Goal: Complete application form: Complete application form

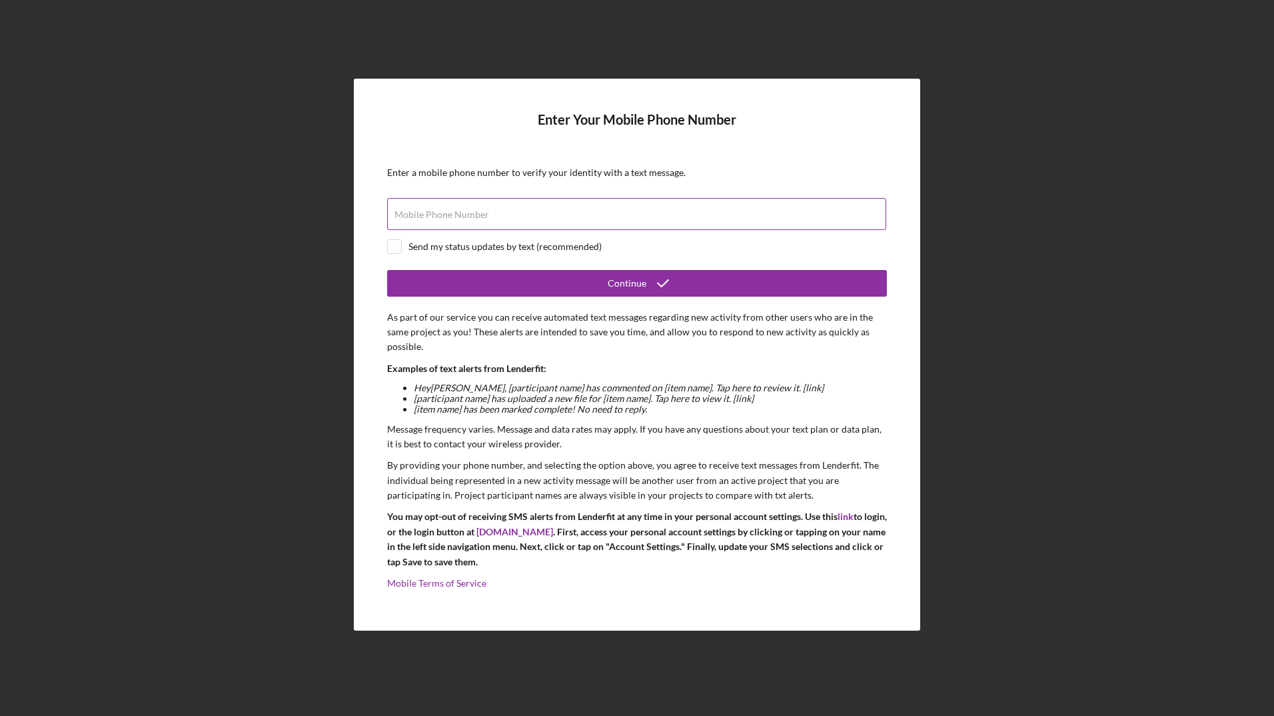
click at [438, 215] on label "Mobile Phone Number" at bounding box center [441, 214] width 95 height 11
click at [438, 215] on input "Mobile Phone Number" at bounding box center [636, 214] width 499 height 32
type input "[PHONE_NUMBER]"
click at [387, 270] on button "Continue" at bounding box center [637, 283] width 500 height 27
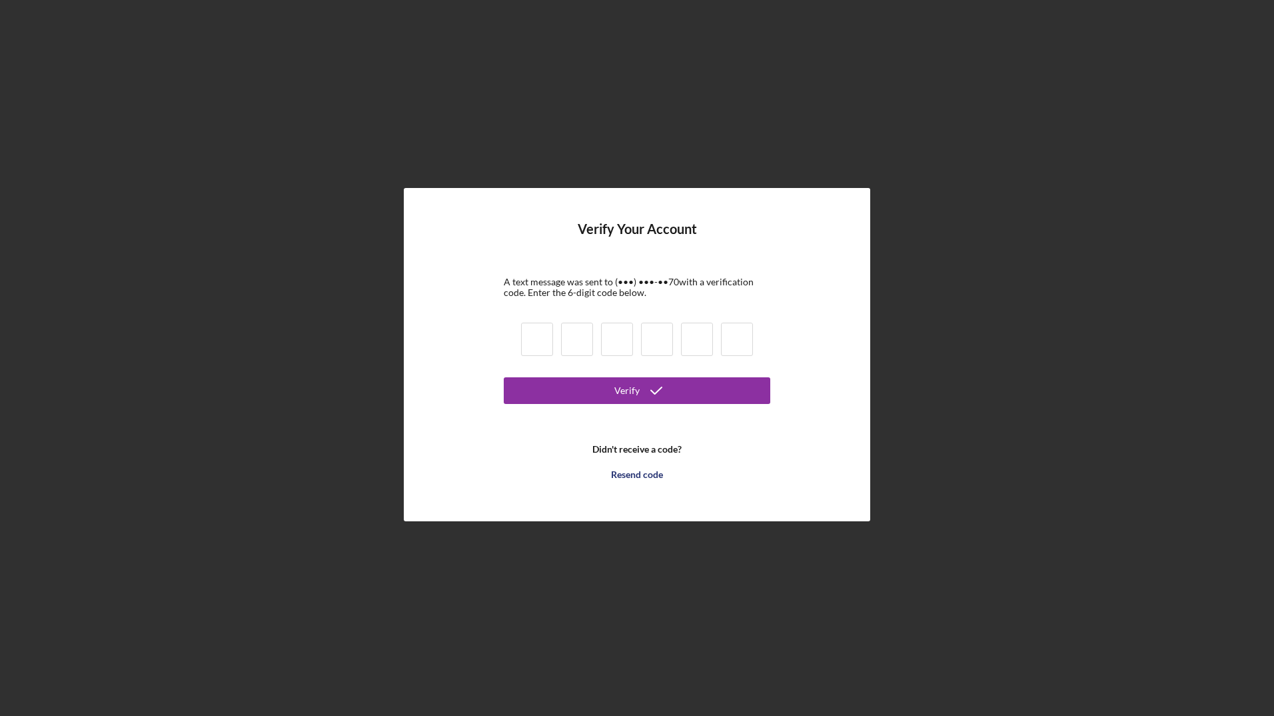
click at [542, 347] on input at bounding box center [537, 338] width 32 height 33
type input "2"
type input "4"
type input "1"
type input "4"
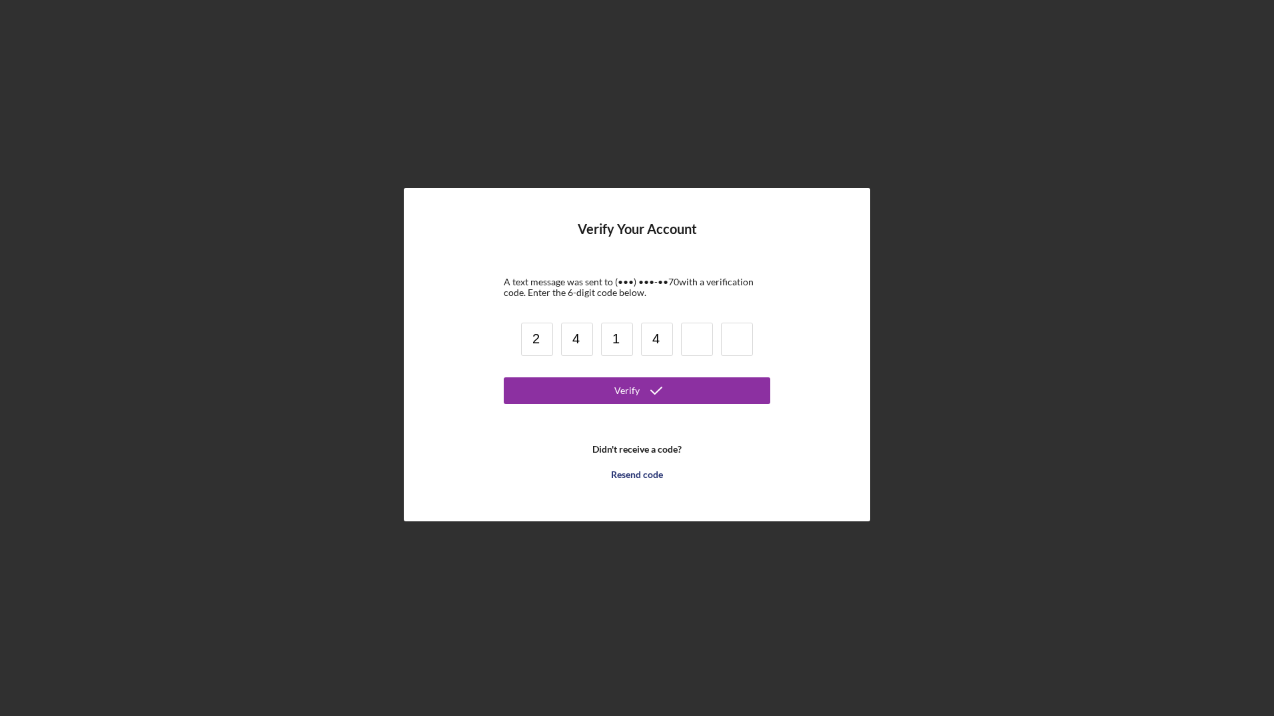
type input "6"
type input "4"
type input "6"
type input "0"
click at [669, 390] on icon "submit" at bounding box center [656, 390] width 33 height 33
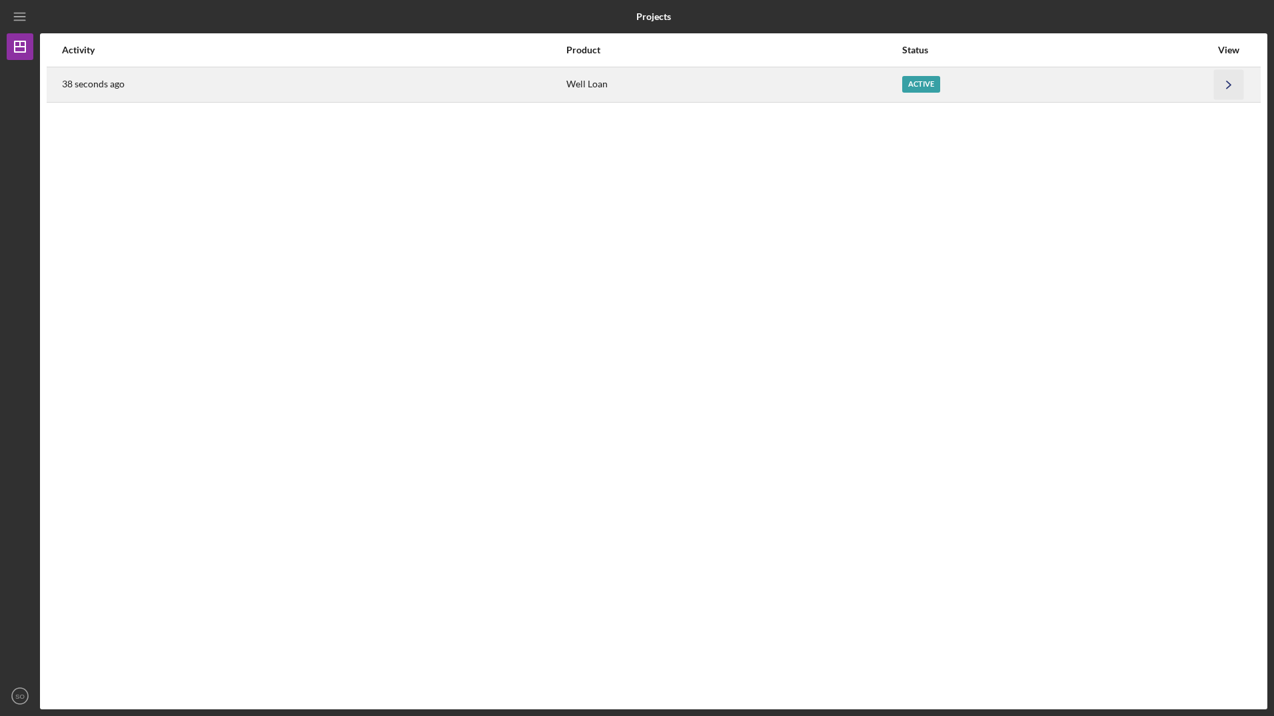
click at [1241, 79] on icon "Icon/Navigate" at bounding box center [1229, 84] width 30 height 30
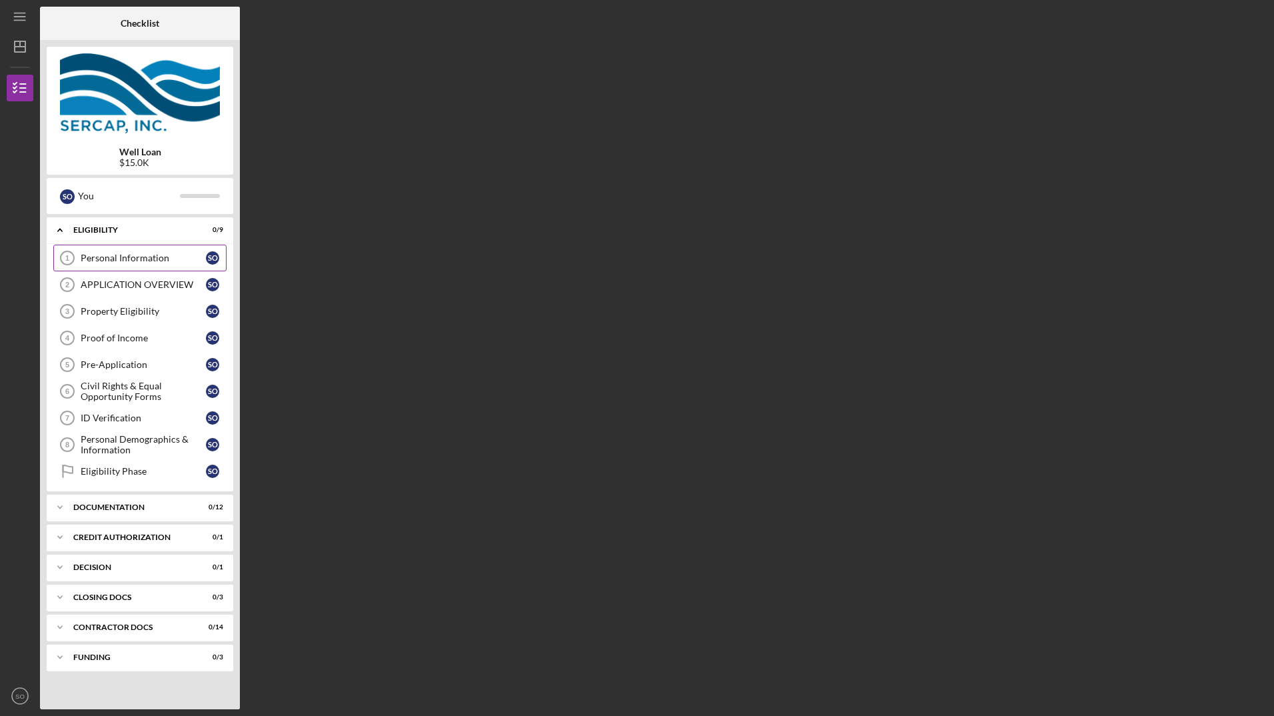
click at [171, 256] on div "Personal Information" at bounding box center [143, 257] width 125 height 11
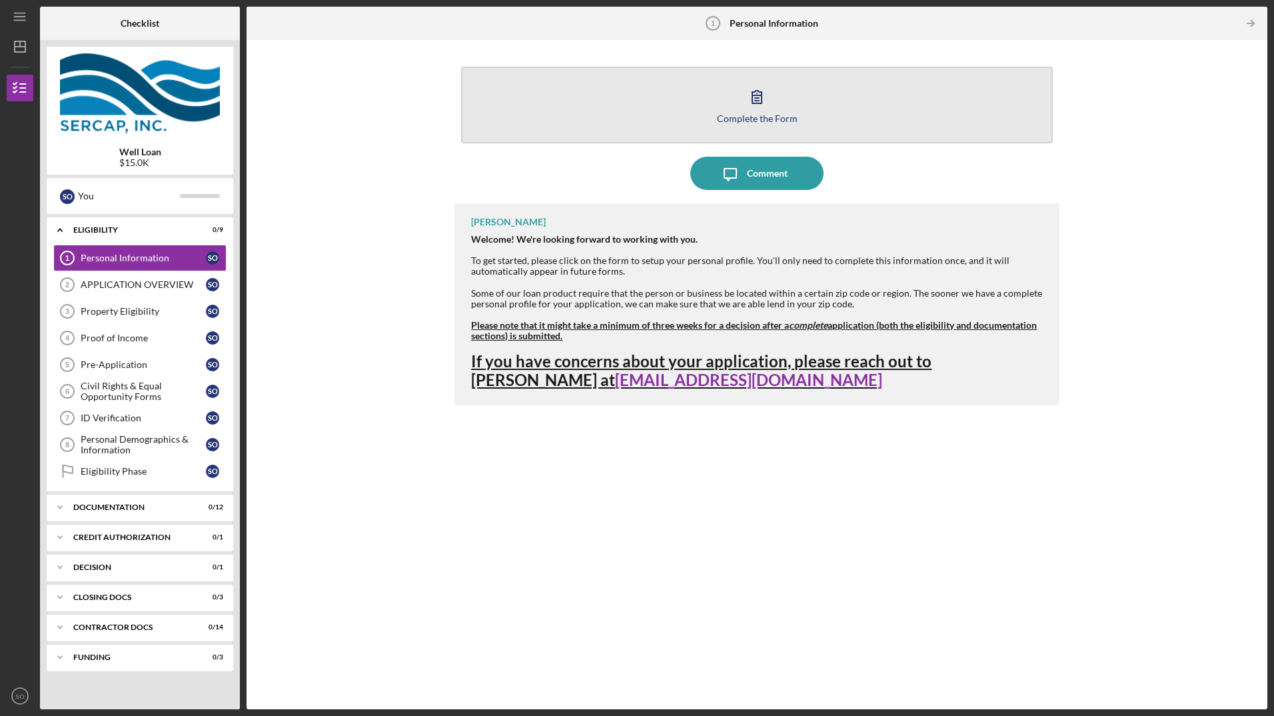
click at [824, 112] on button "Complete the Form Form" at bounding box center [756, 105] width 591 height 77
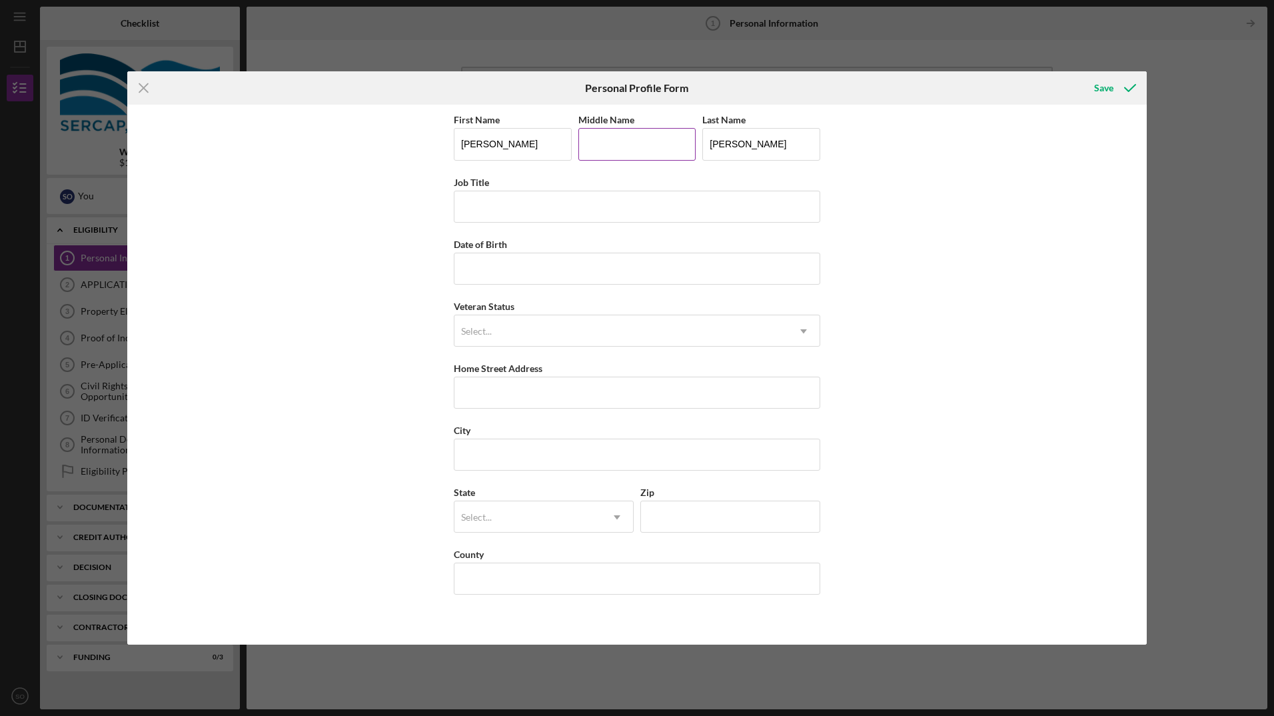
click at [668, 138] on input "Middle Name" at bounding box center [637, 144] width 118 height 32
click at [564, 142] on input "[PERSON_NAME]" at bounding box center [513, 144] width 118 height 32
type input "[PERSON_NAME]"
click at [592, 211] on input "Job Title" at bounding box center [637, 207] width 366 height 32
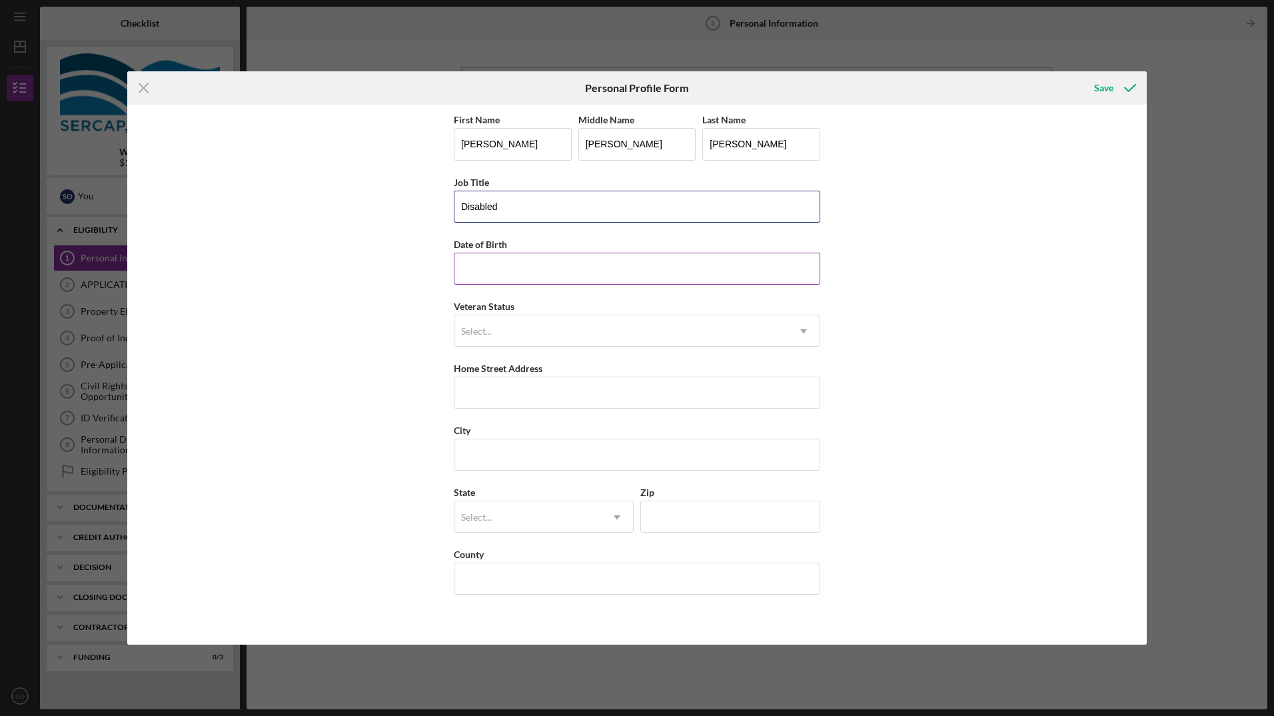
type input "Disabled"
click at [646, 270] on input "Date of Birth" at bounding box center [637, 268] width 366 height 32
type input "[DATE]"
click at [650, 319] on div "Select..." at bounding box center [620, 331] width 333 height 31
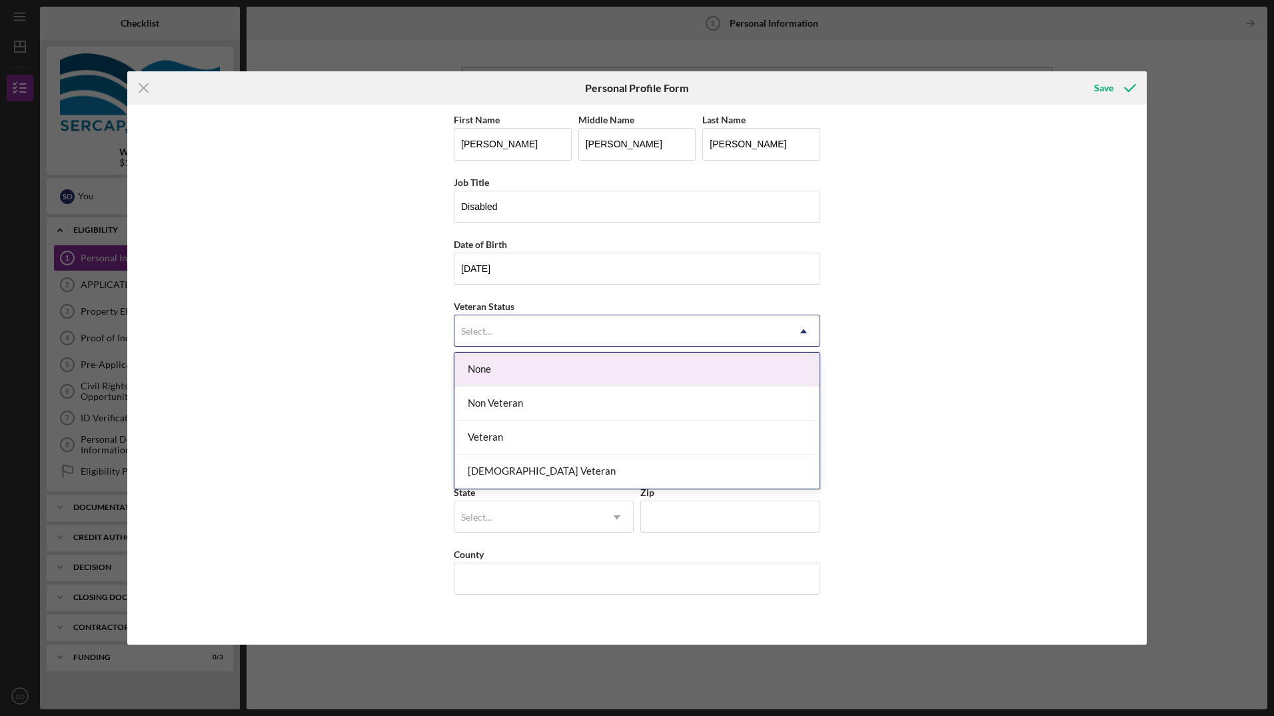
click at [576, 368] on div "None" at bounding box center [636, 369] width 365 height 34
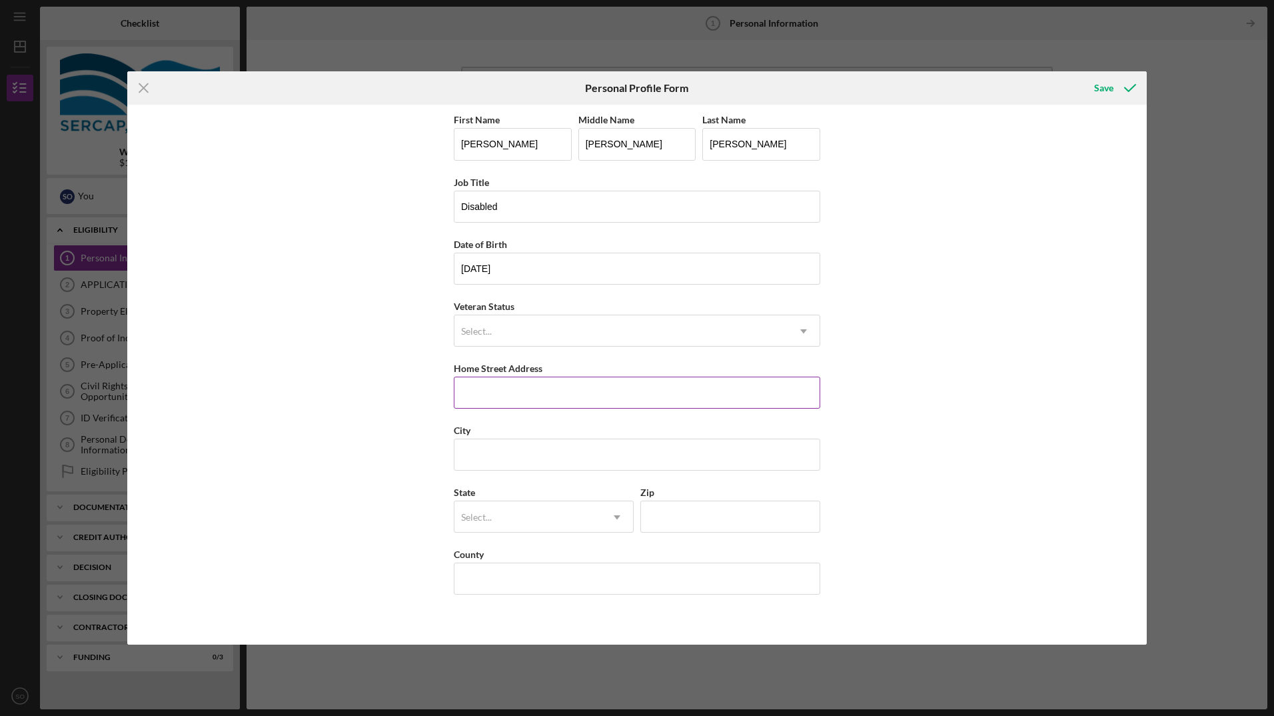
click at [620, 390] on input "Home Street Address" at bounding box center [637, 392] width 366 height 32
type input "[STREET_ADDRESS]"
click at [621, 457] on input "City" at bounding box center [637, 454] width 366 height 32
type input "Brevard"
type input "28712"
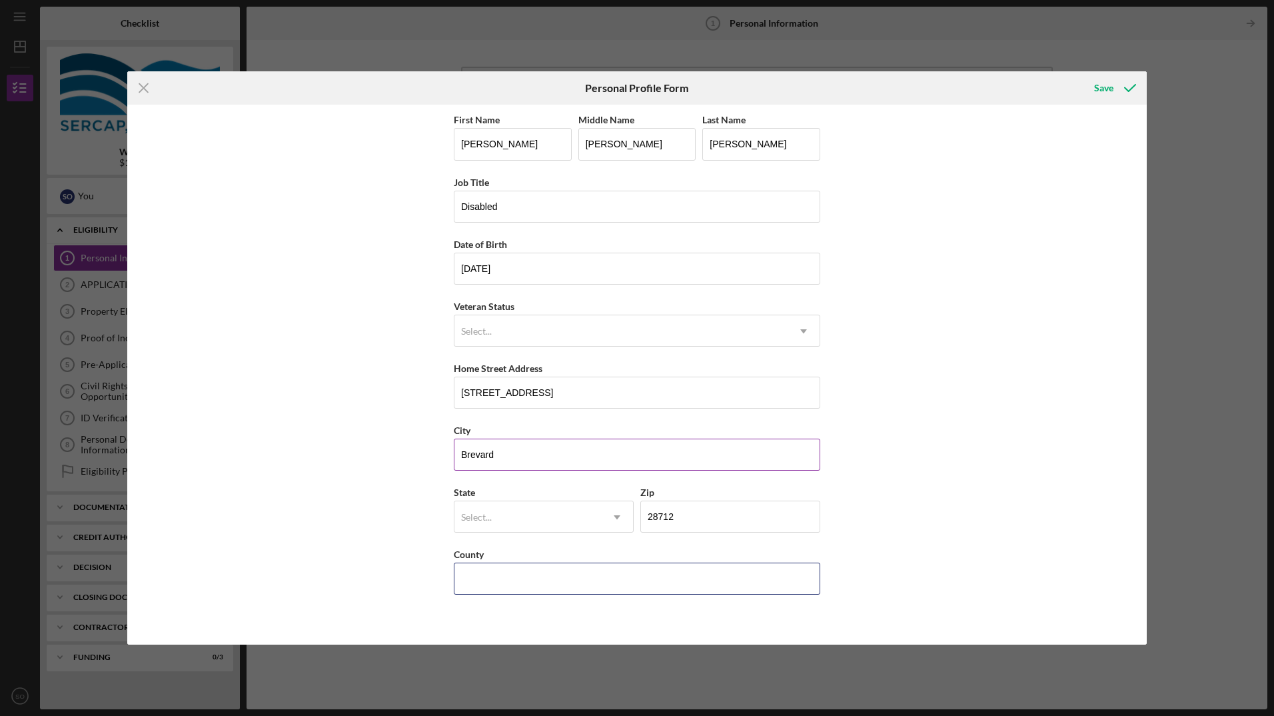
type input "Transylvania"
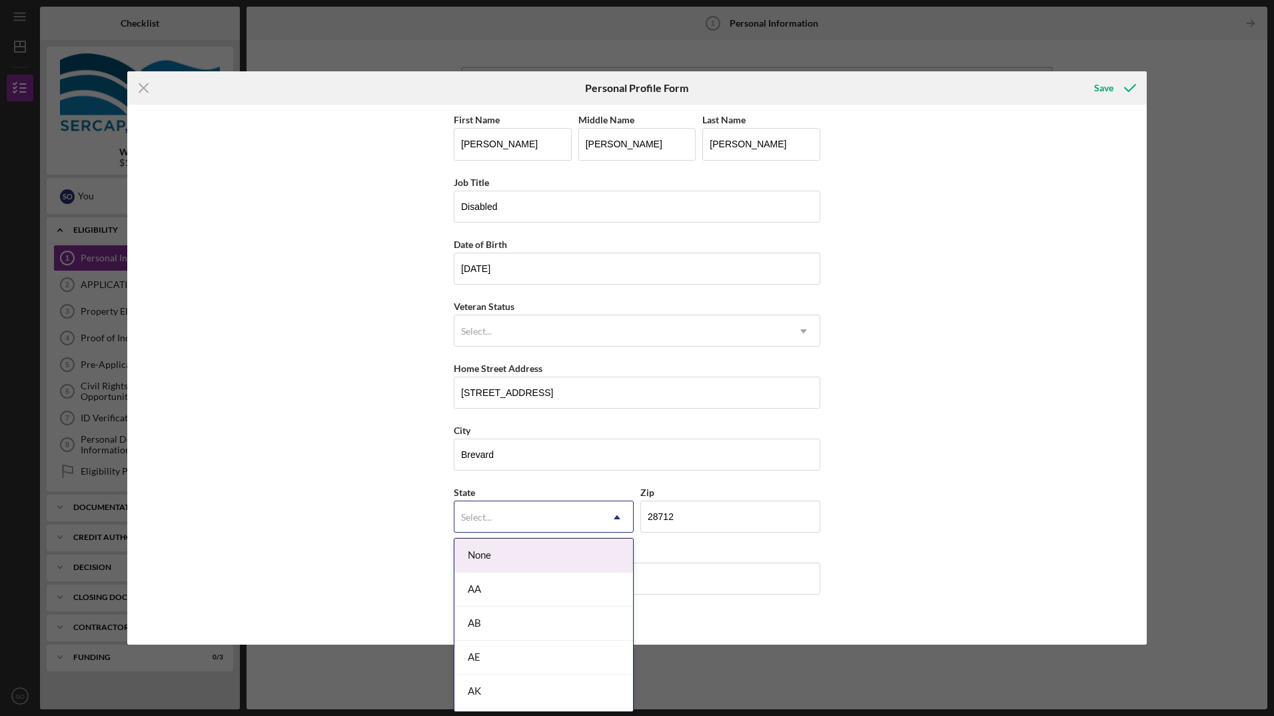
click at [510, 520] on div "Select..." at bounding box center [527, 517] width 147 height 31
type input "NC"
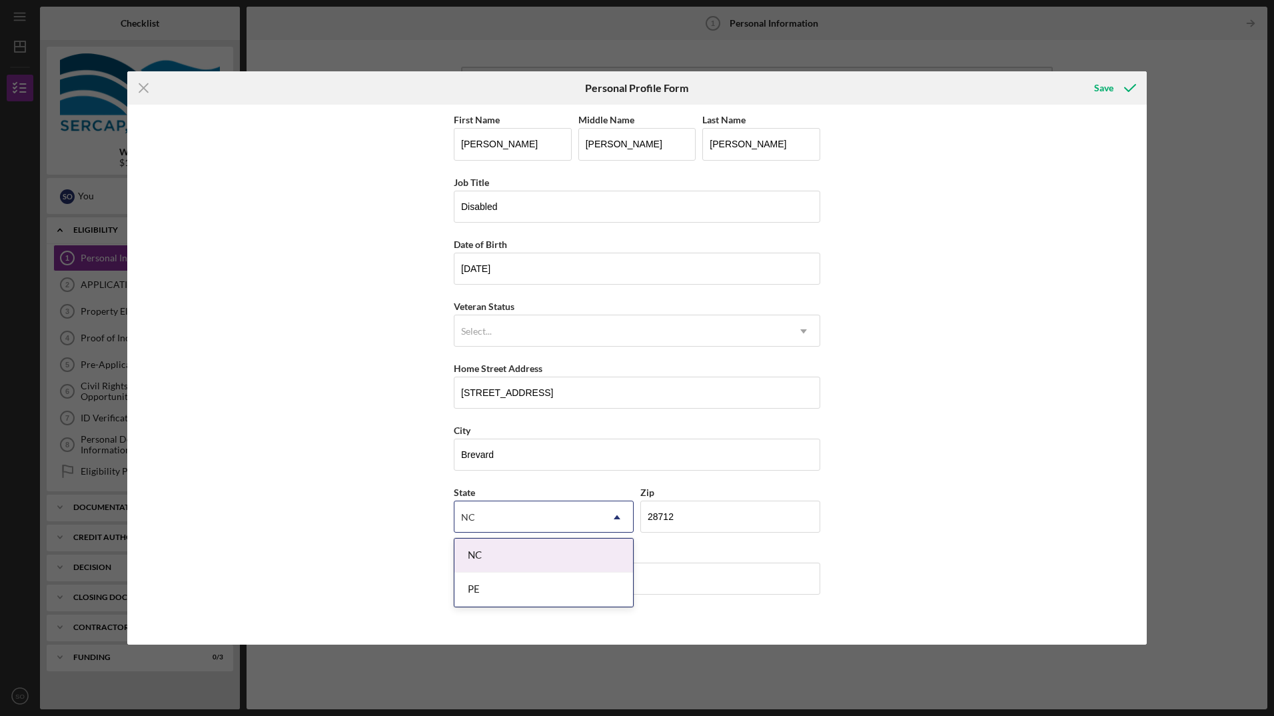
click at [530, 559] on div "NC" at bounding box center [543, 555] width 179 height 34
click at [1117, 88] on icon "submit" at bounding box center [1129, 87] width 33 height 33
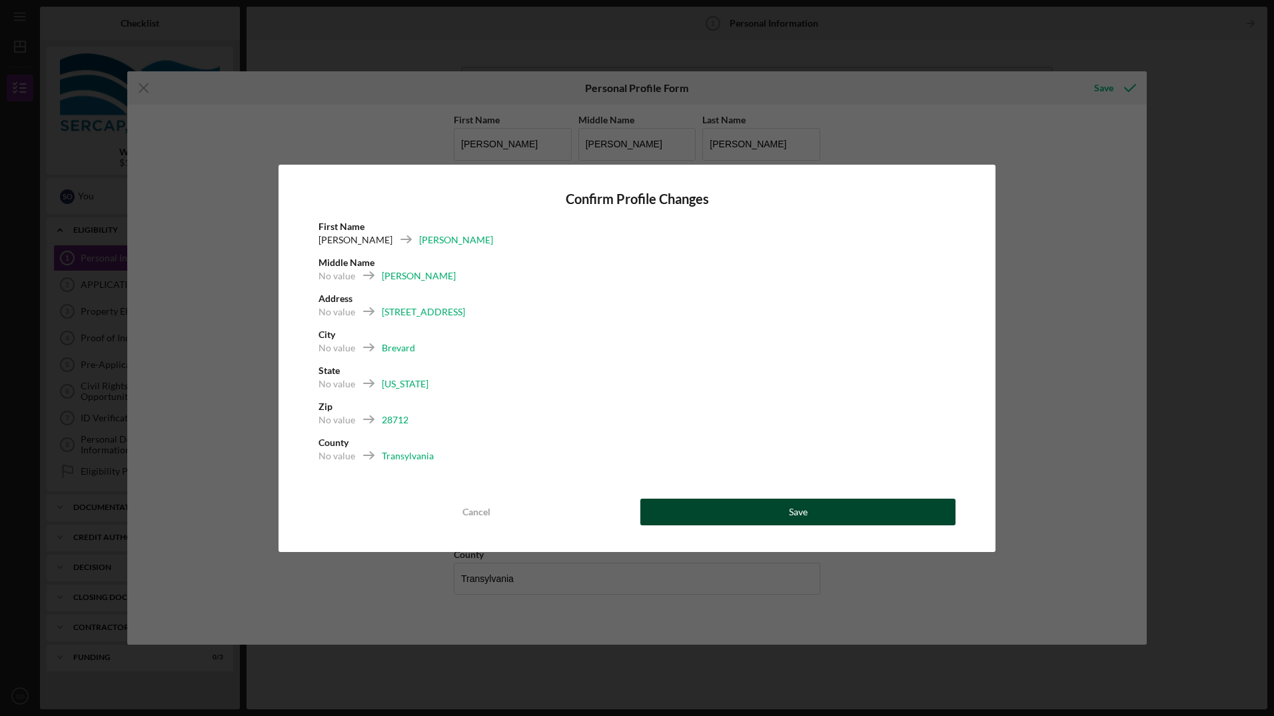
click at [838, 510] on button "Save" at bounding box center [797, 511] width 315 height 27
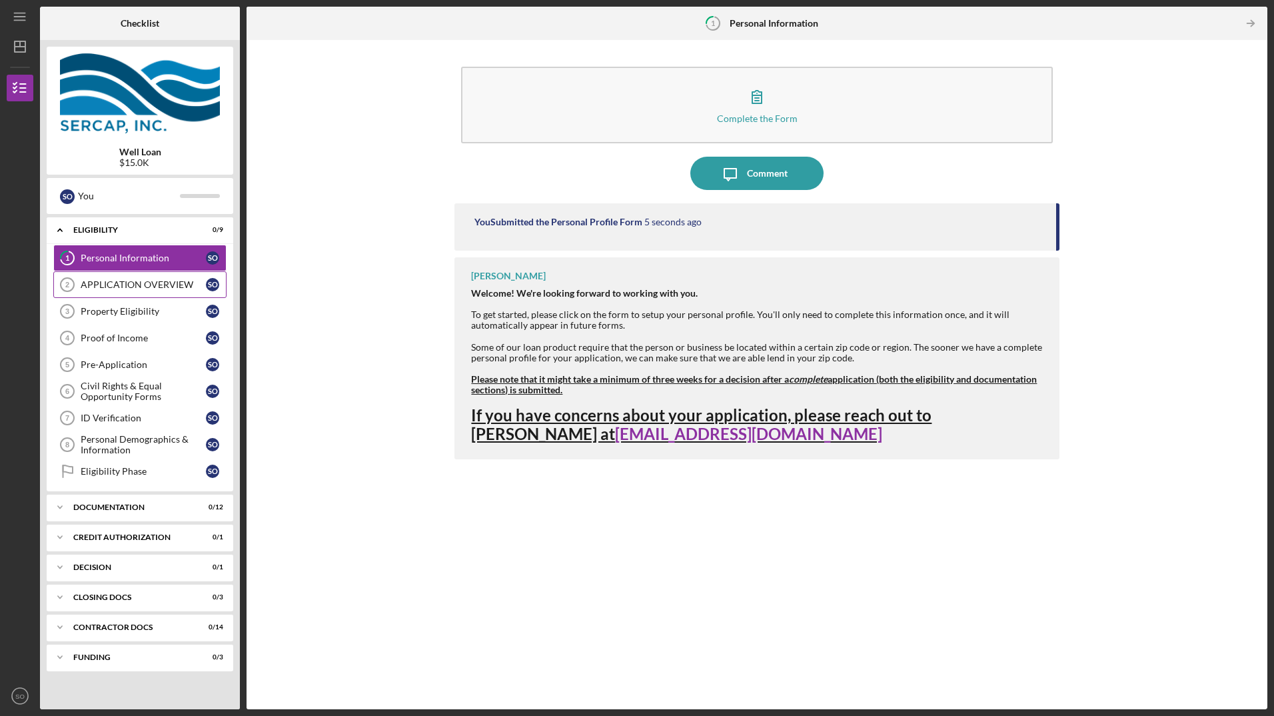
click at [154, 285] on div "APPLICATION OVERVIEW" at bounding box center [143, 284] width 125 height 11
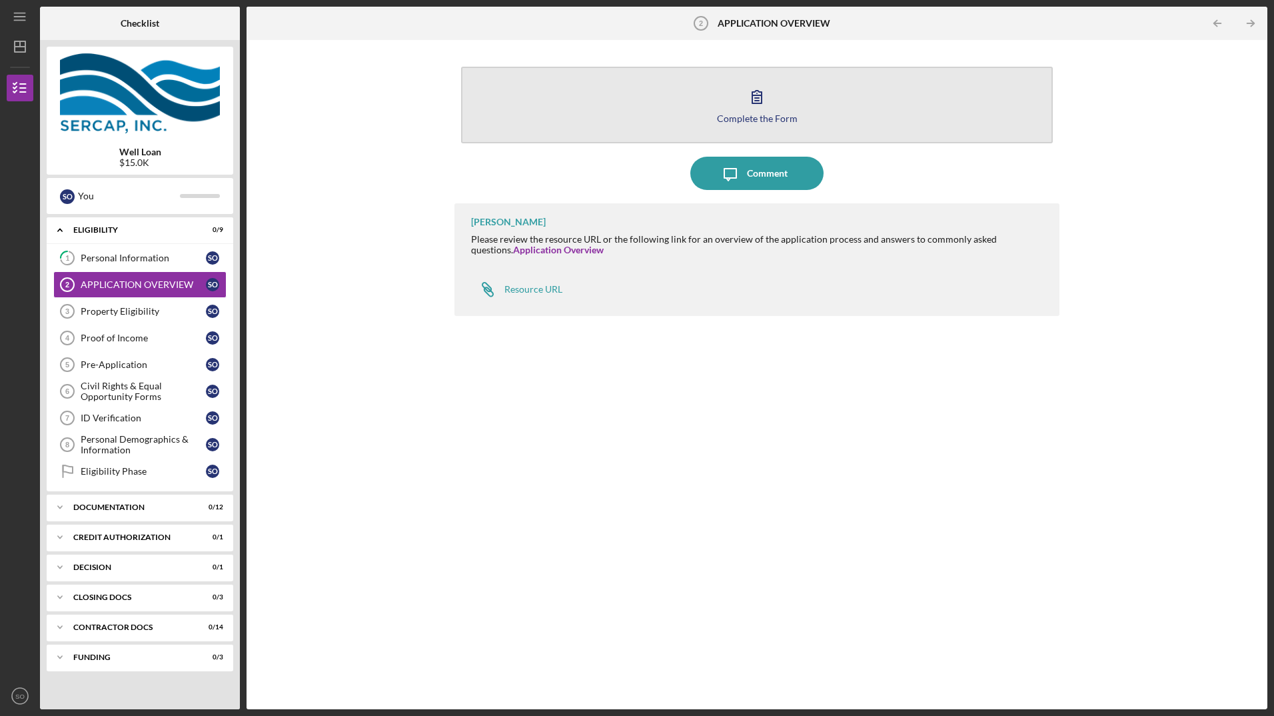
click at [824, 109] on button "Complete the Form Form" at bounding box center [756, 105] width 591 height 77
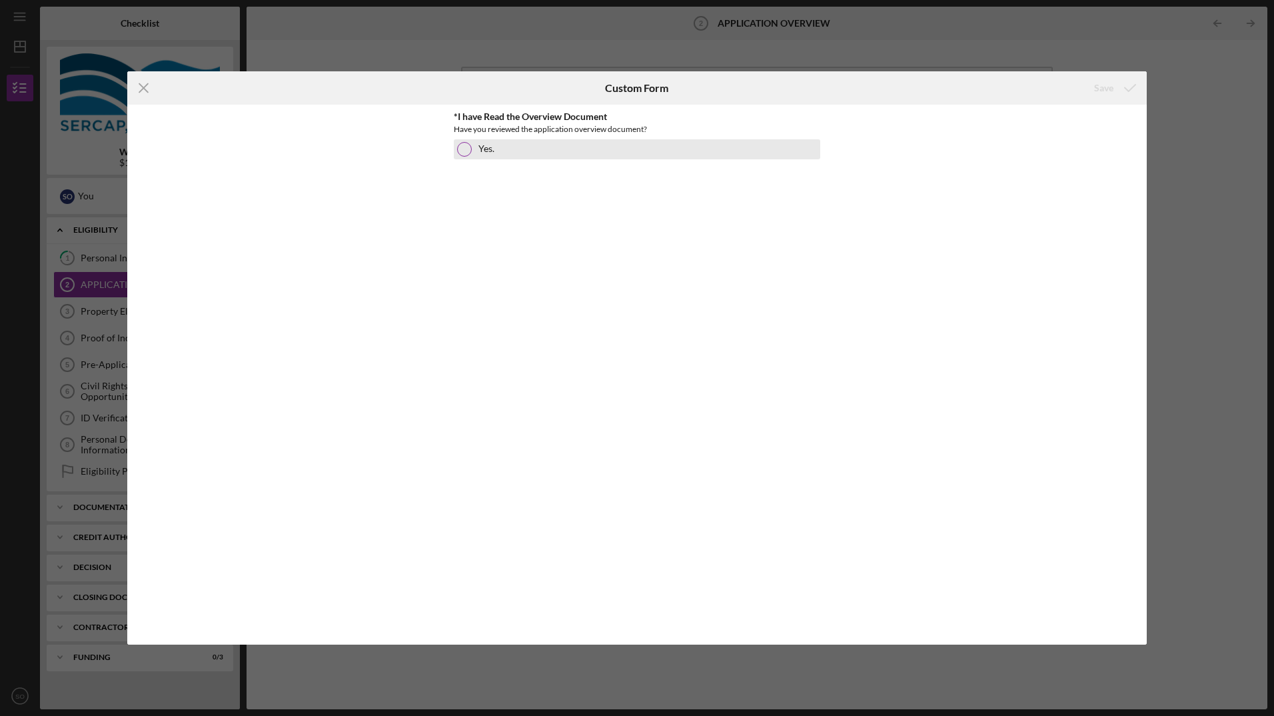
click at [460, 143] on div at bounding box center [464, 149] width 15 height 15
click at [1133, 89] on icon "submit" at bounding box center [1129, 87] width 33 height 33
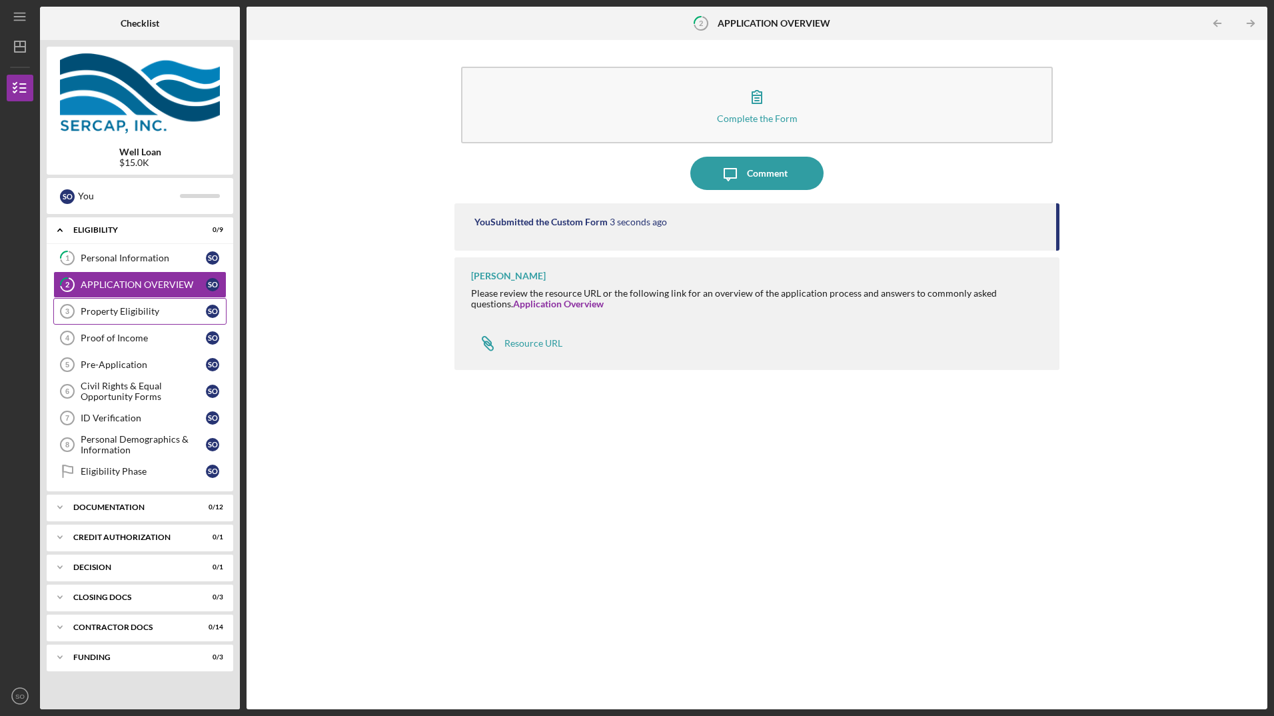
click at [117, 309] on div "Property Eligibility" at bounding box center [143, 311] width 125 height 11
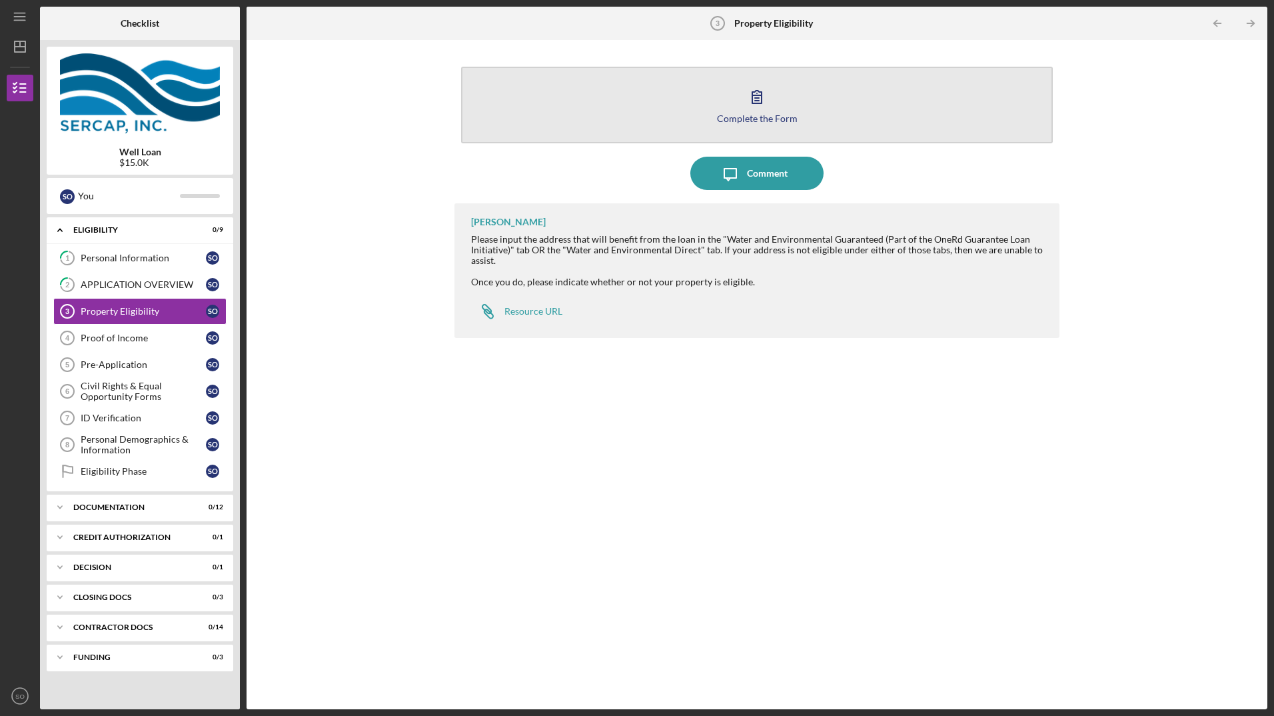
click at [771, 99] on icon "button" at bounding box center [756, 96] width 33 height 33
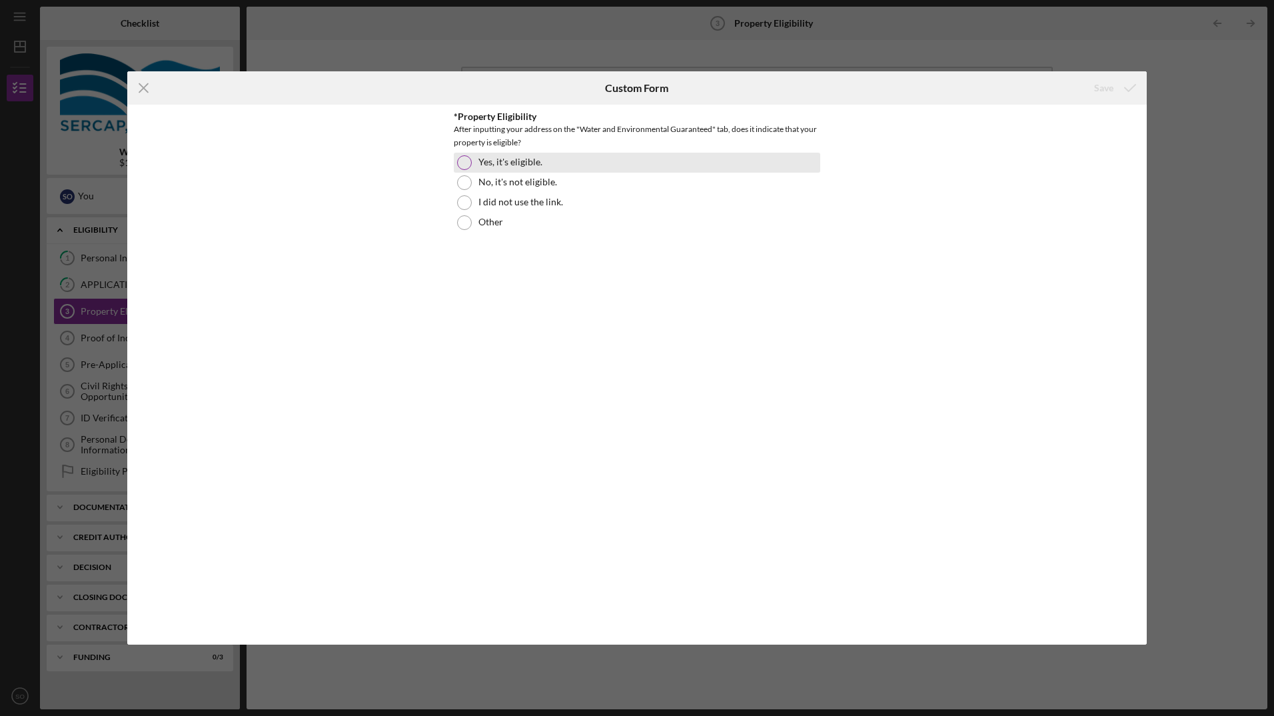
click at [463, 163] on div at bounding box center [464, 162] width 15 height 15
click at [1122, 77] on icon "submit" at bounding box center [1129, 87] width 33 height 33
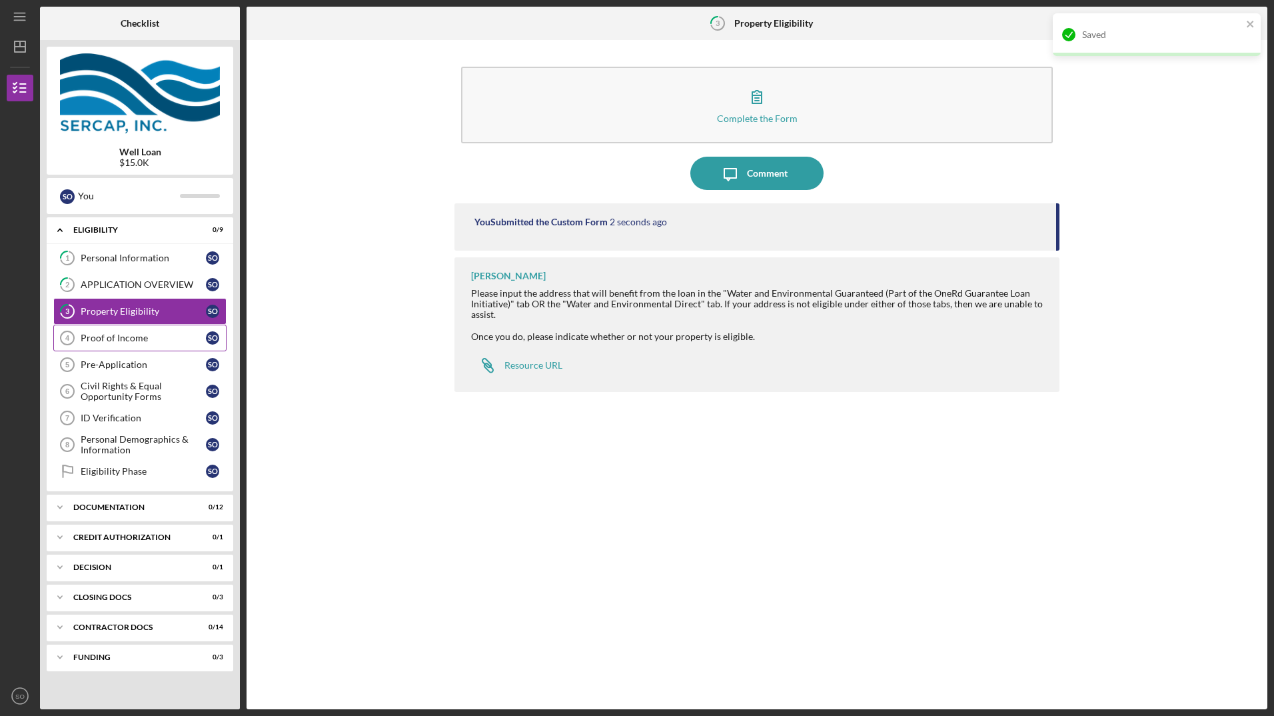
click at [109, 341] on div "Proof of Income" at bounding box center [143, 337] width 125 height 11
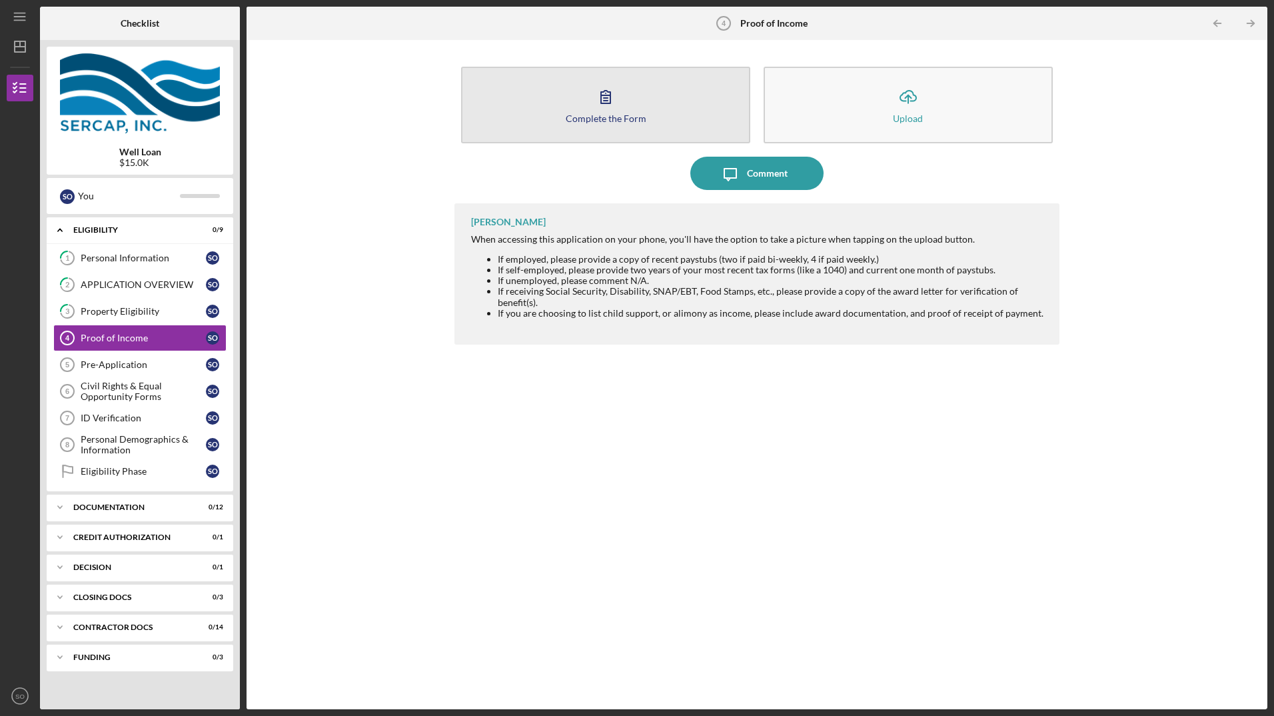
click at [588, 113] on div "Complete the Form" at bounding box center [606, 118] width 81 height 10
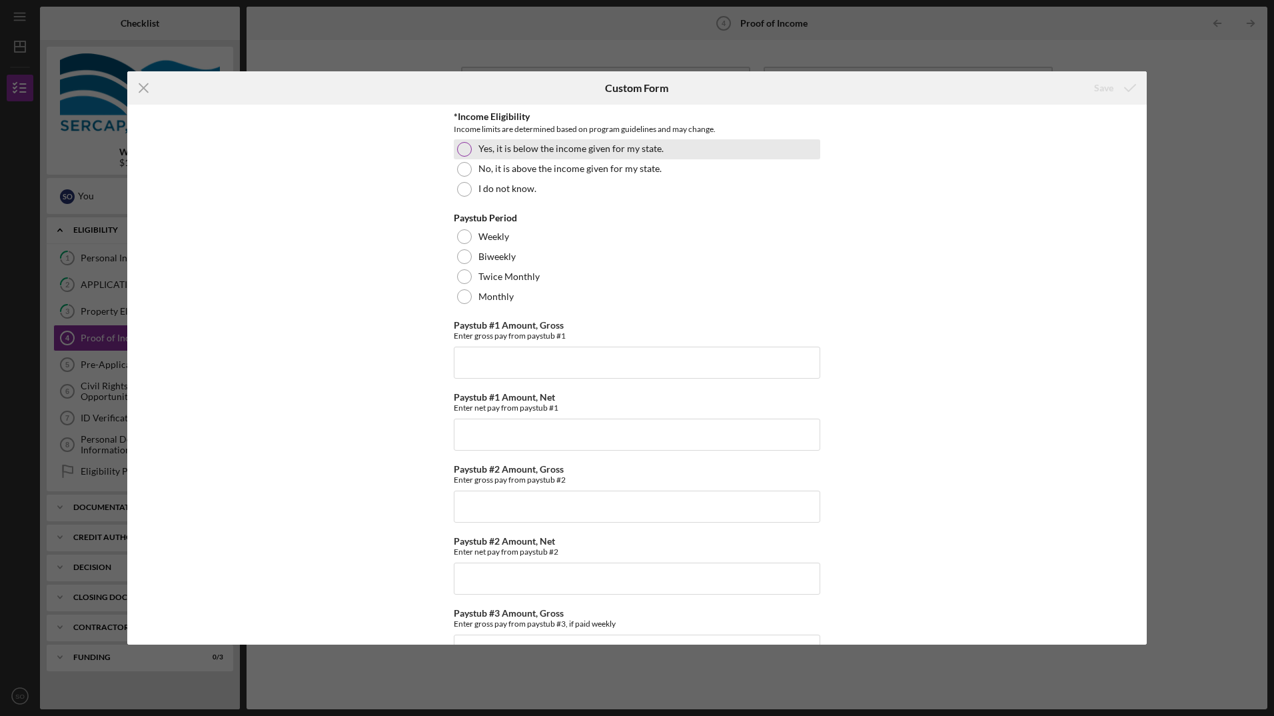
click at [457, 149] on div at bounding box center [464, 149] width 15 height 15
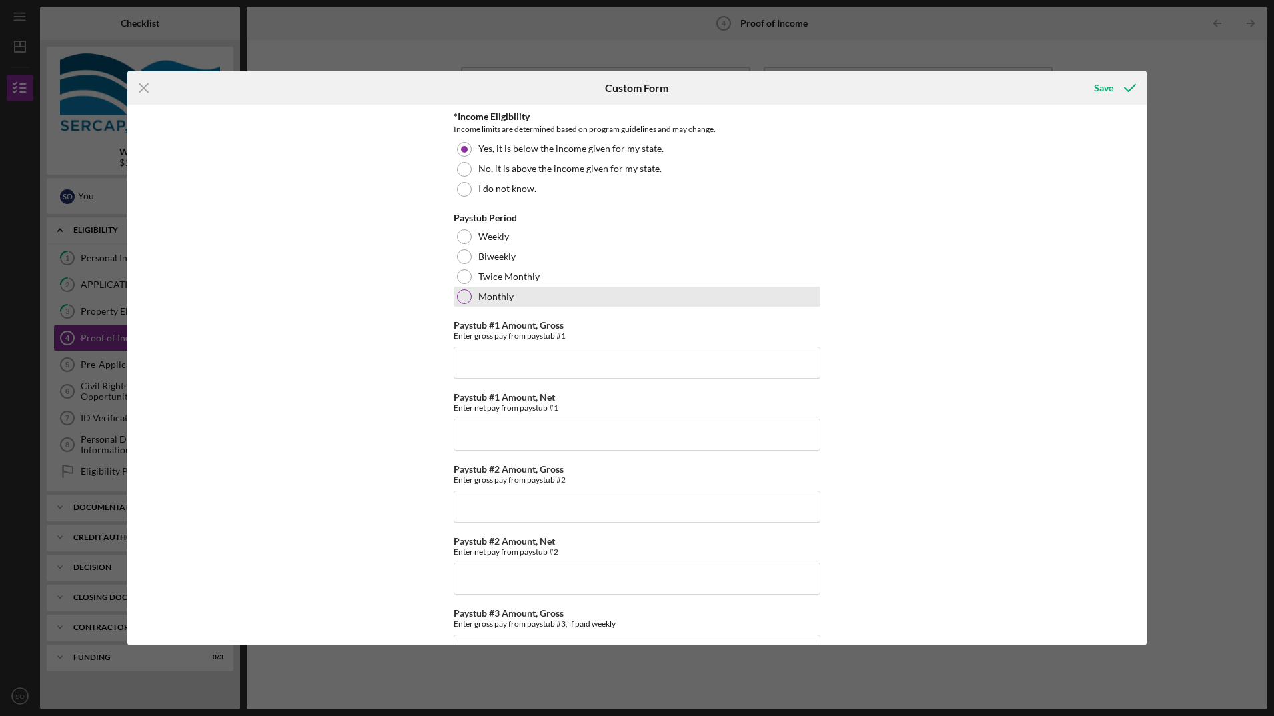
click at [460, 290] on div at bounding box center [464, 296] width 15 height 15
click at [596, 367] on input "Paystub #1 Amount, Gross" at bounding box center [637, 362] width 366 height 32
type input "$975"
click at [1097, 80] on div "Save" at bounding box center [1103, 88] width 19 height 27
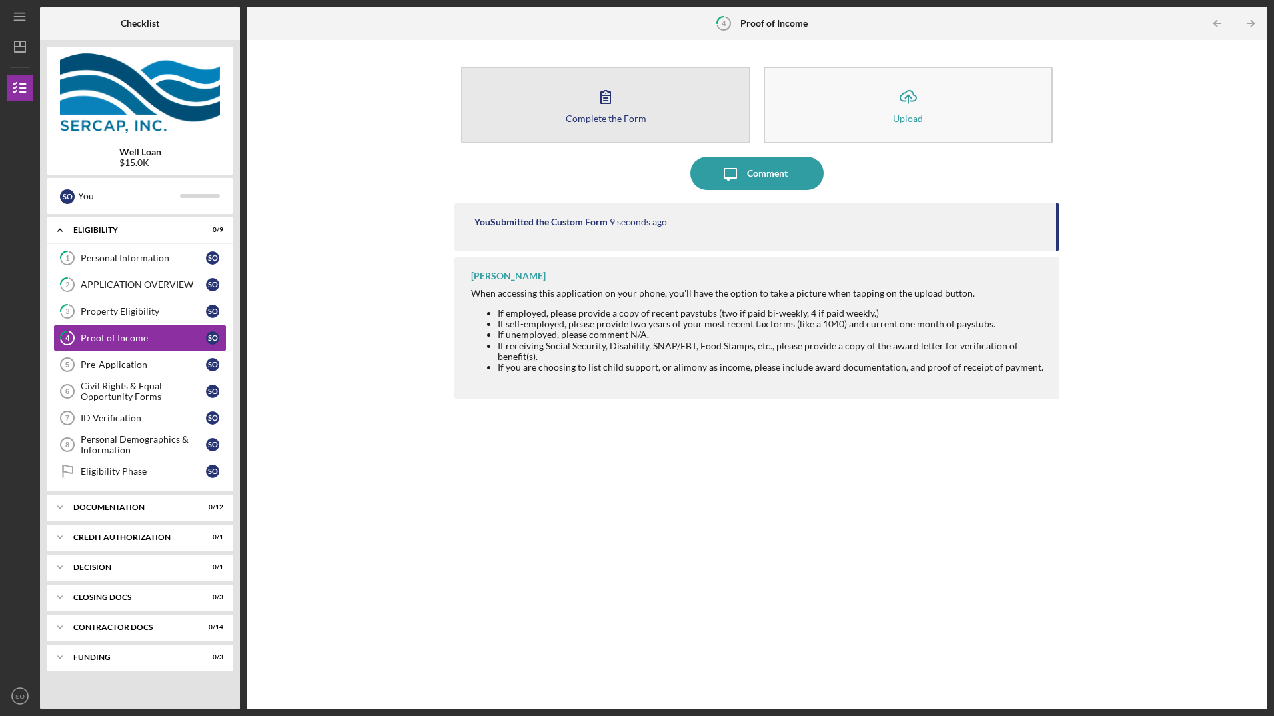
click at [676, 91] on button "Complete the Form Form" at bounding box center [605, 105] width 289 height 77
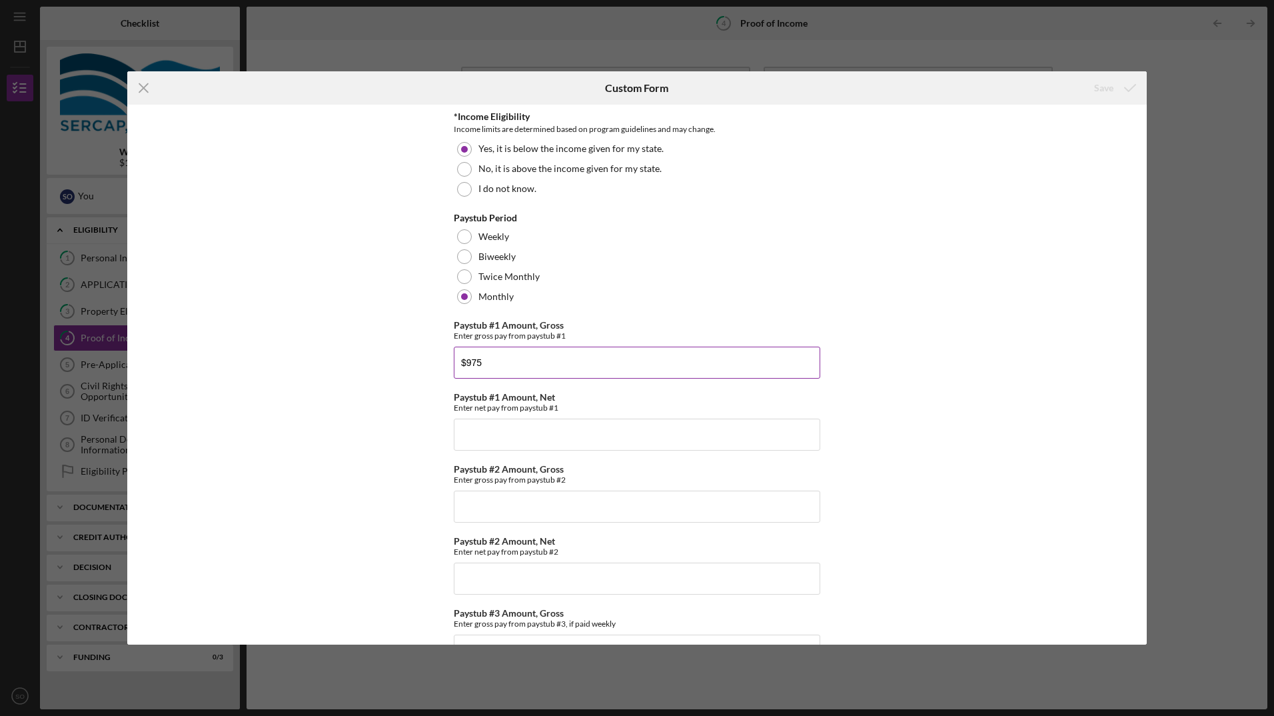
click at [560, 368] on input "$975" at bounding box center [637, 362] width 366 height 32
click at [145, 85] on icon "Icon/Menu Close" at bounding box center [143, 87] width 33 height 33
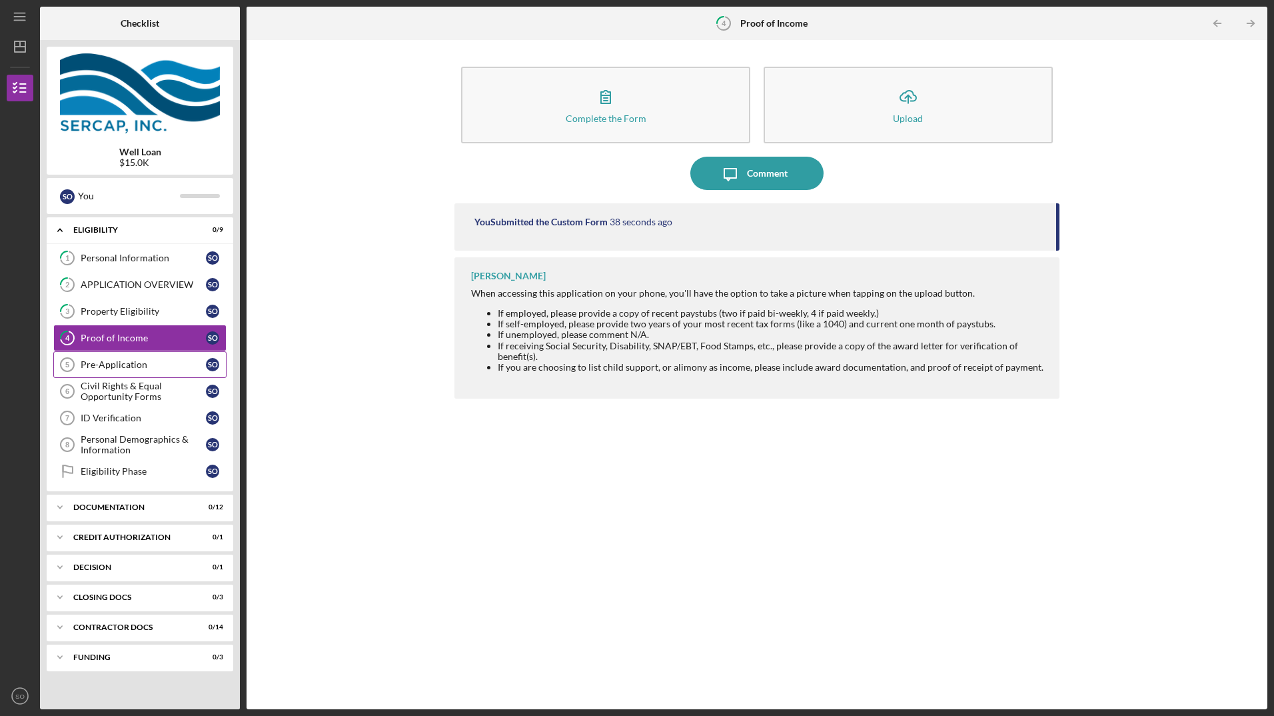
click at [137, 360] on div "Pre-Application" at bounding box center [143, 364] width 125 height 11
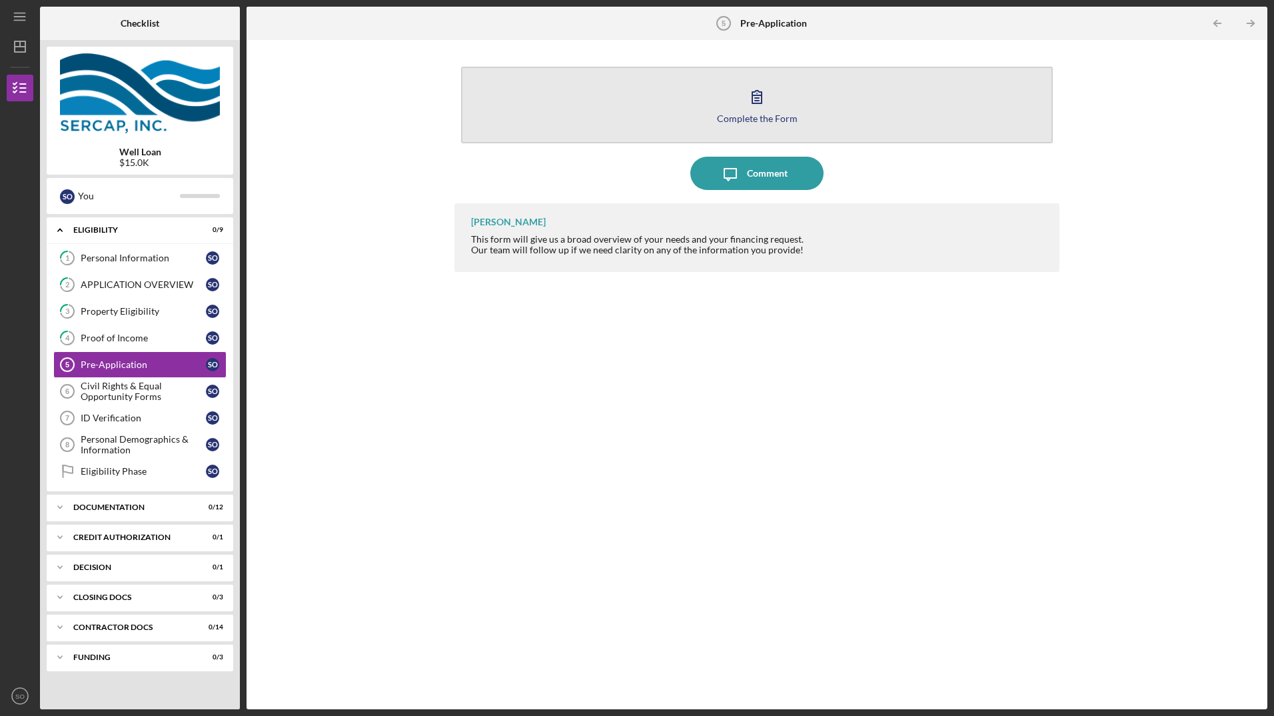
click at [775, 106] on button "Complete the Form Form" at bounding box center [756, 105] width 591 height 77
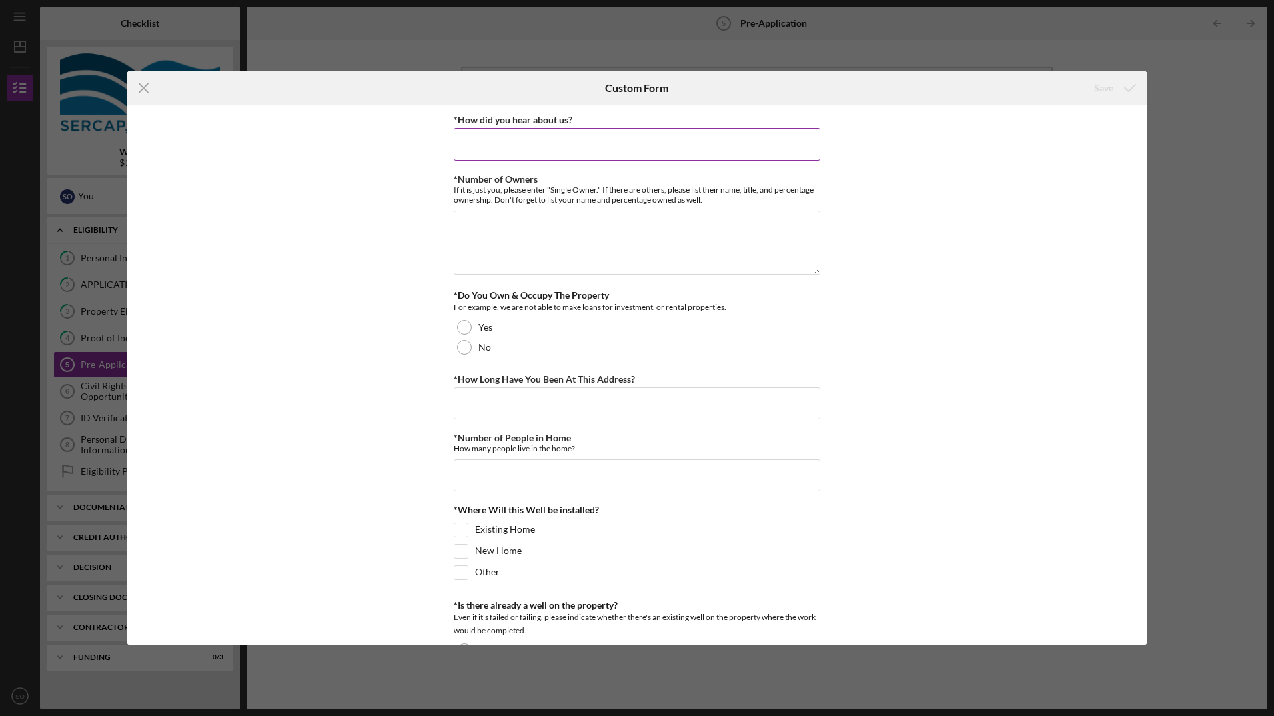
drag, startPoint x: 558, startPoint y: 149, endPoint x: 793, endPoint y: 157, distance: 235.3
click at [561, 147] on input "*How did you hear about us?" at bounding box center [637, 144] width 366 height 32
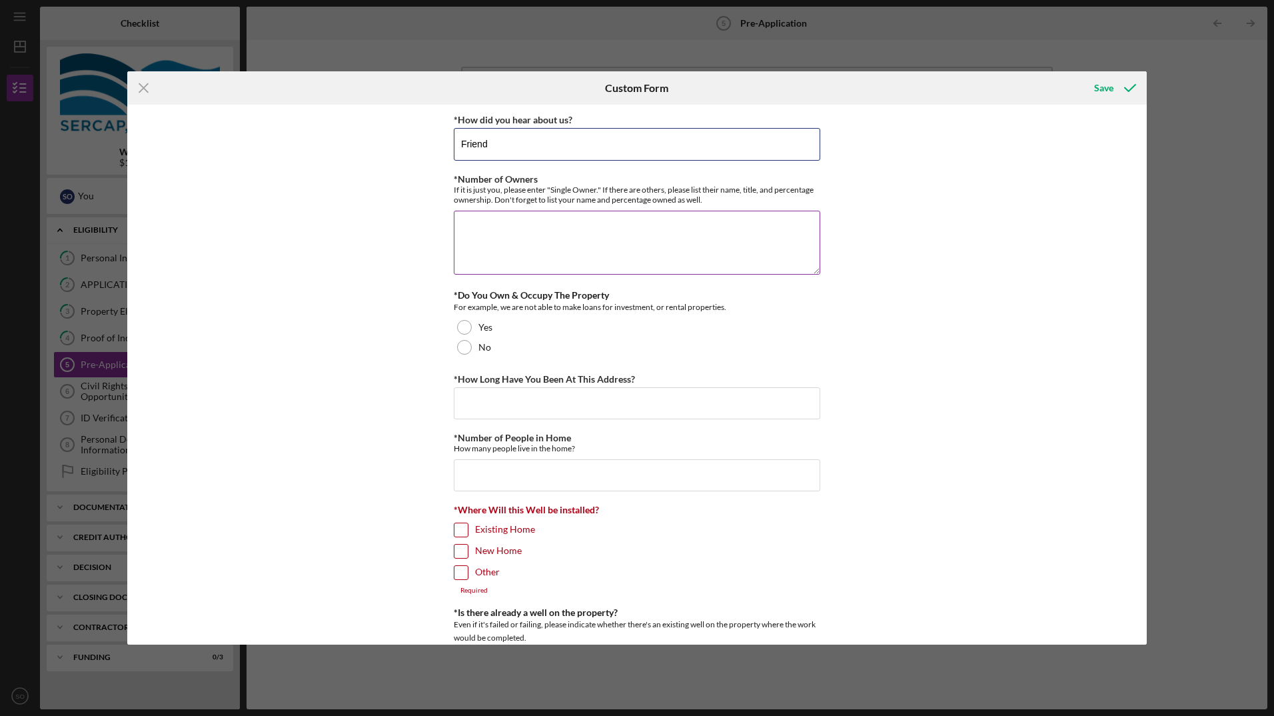
type input "Friend"
click at [675, 225] on textarea "*Number of Owners" at bounding box center [637, 243] width 366 height 64
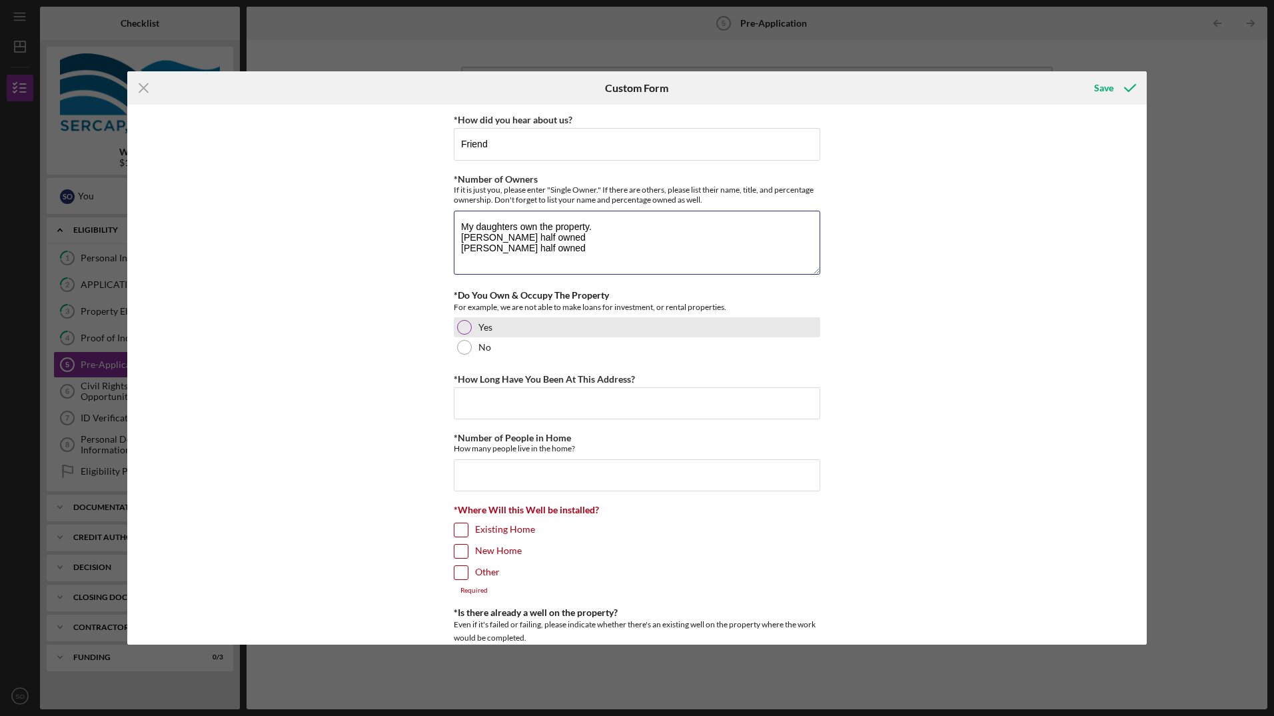
type textarea "My daughters own the property. [PERSON_NAME] half owned [PERSON_NAME] half owned"
click at [460, 329] on div at bounding box center [464, 327] width 15 height 15
click at [552, 396] on input "*How Long Have You Been At This Address?" at bounding box center [637, 403] width 366 height 32
type input "10 yrs"
click at [590, 476] on input "*Number of People in Home" at bounding box center [637, 475] width 366 height 32
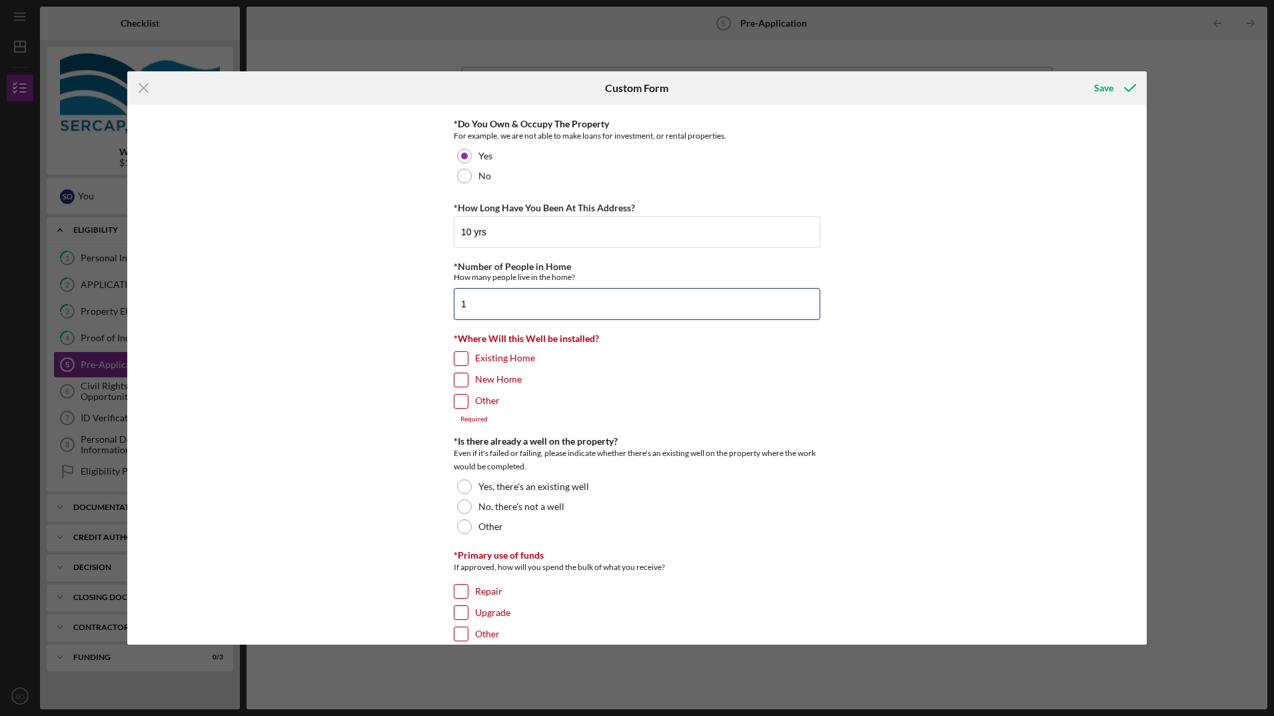
scroll to position [200, 0]
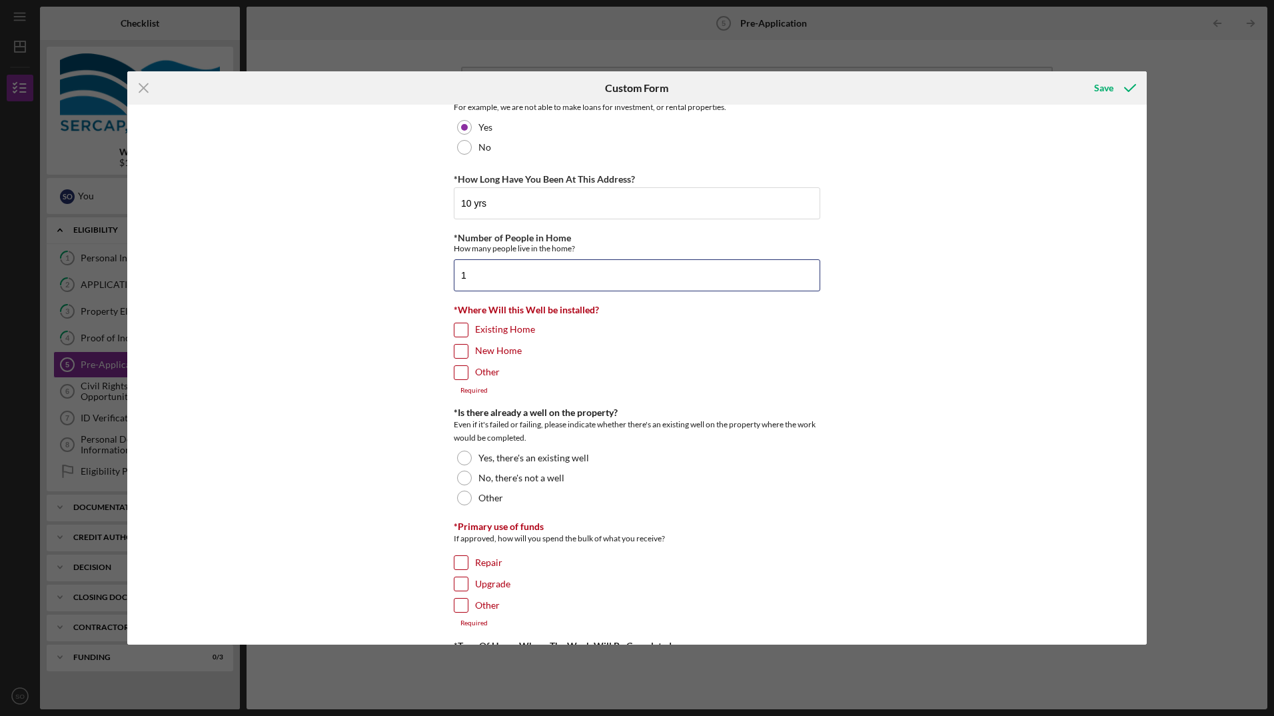
type input "1"
click at [459, 330] on input "Existing Home" at bounding box center [460, 329] width 13 height 13
checkbox input "true"
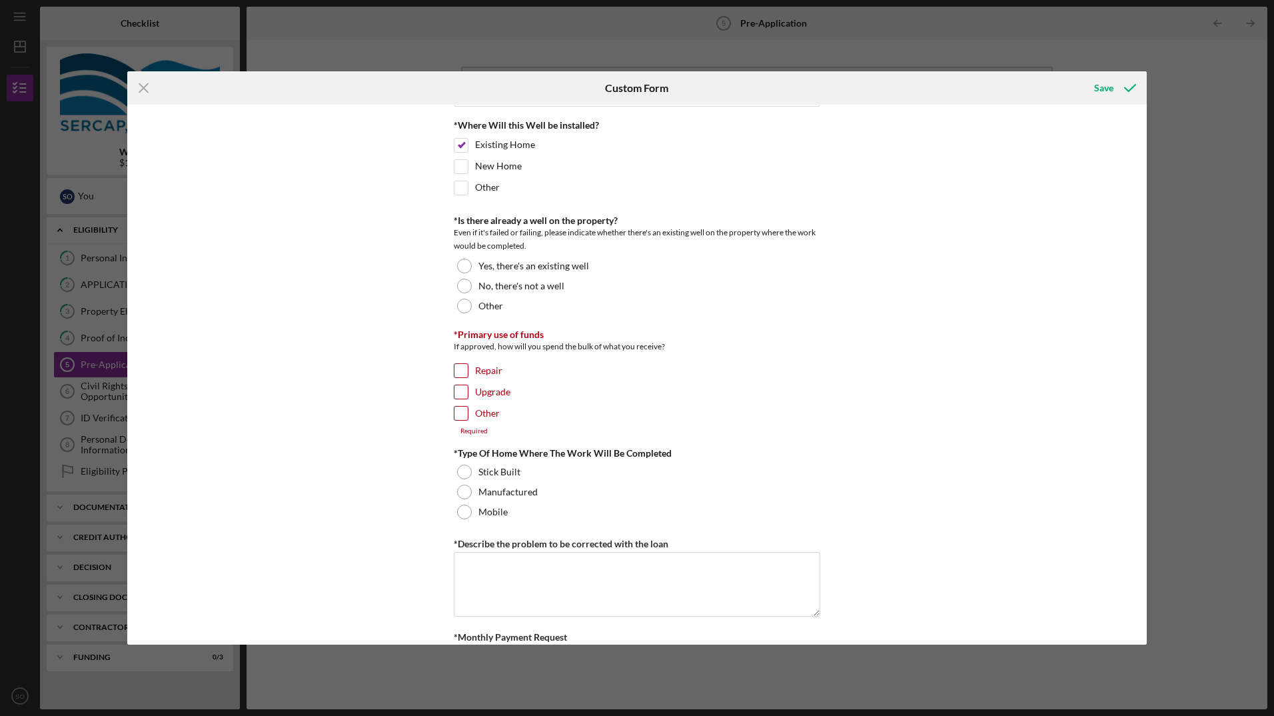
scroll to position [400, 0]
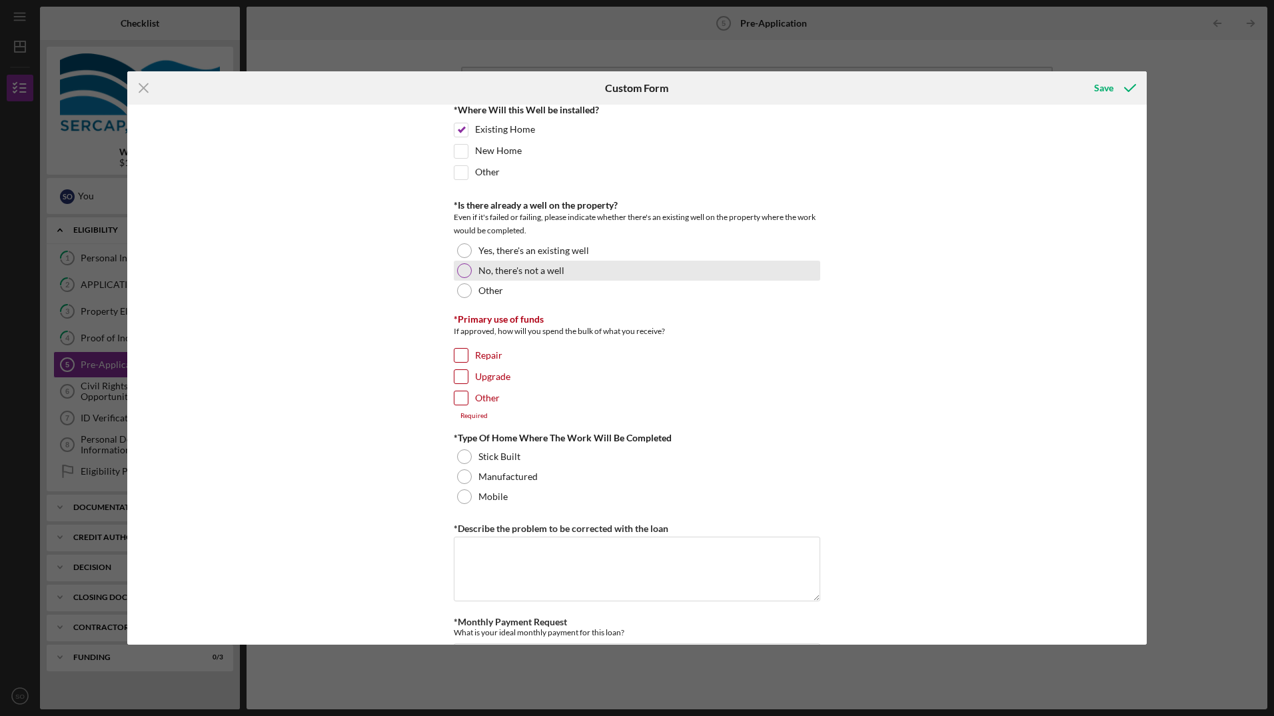
click at [460, 265] on div at bounding box center [464, 270] width 15 height 15
click at [456, 392] on input "Other" at bounding box center [460, 397] width 13 height 13
checkbox input "true"
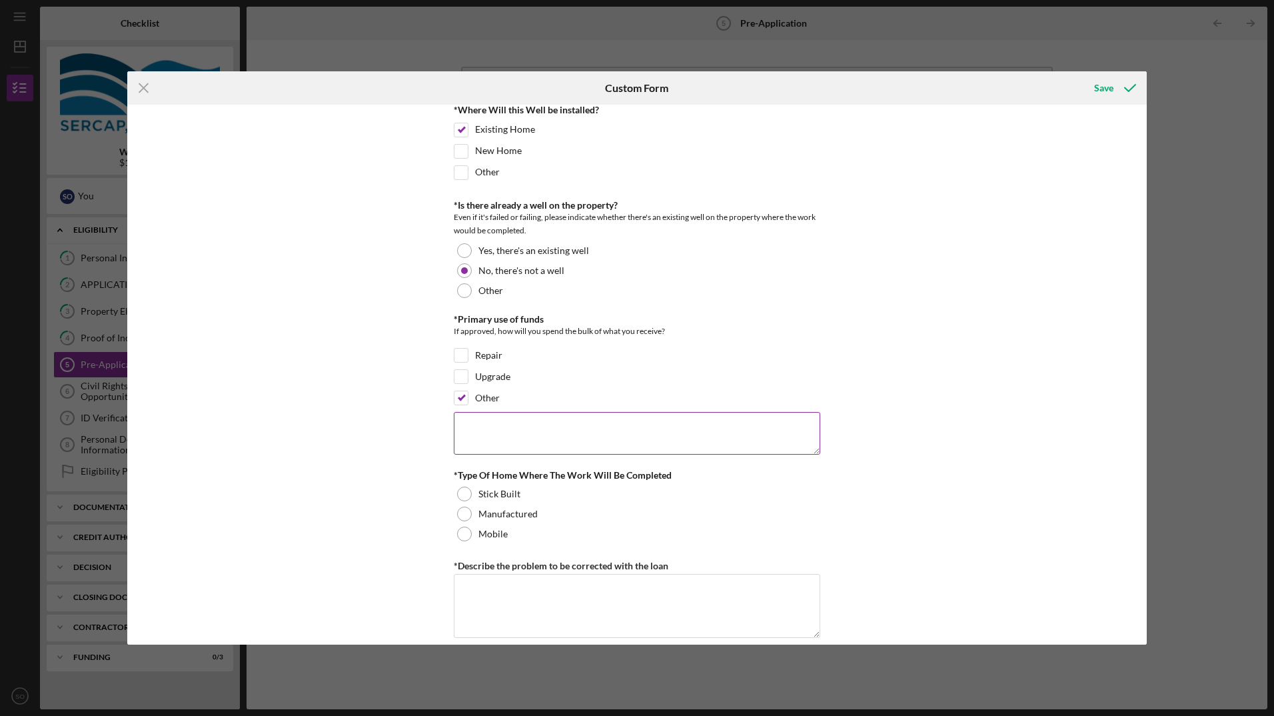
click at [486, 423] on textarea at bounding box center [637, 433] width 366 height 43
type textarea "New well"
click at [490, 528] on label "Mobile" at bounding box center [492, 533] width 29 height 11
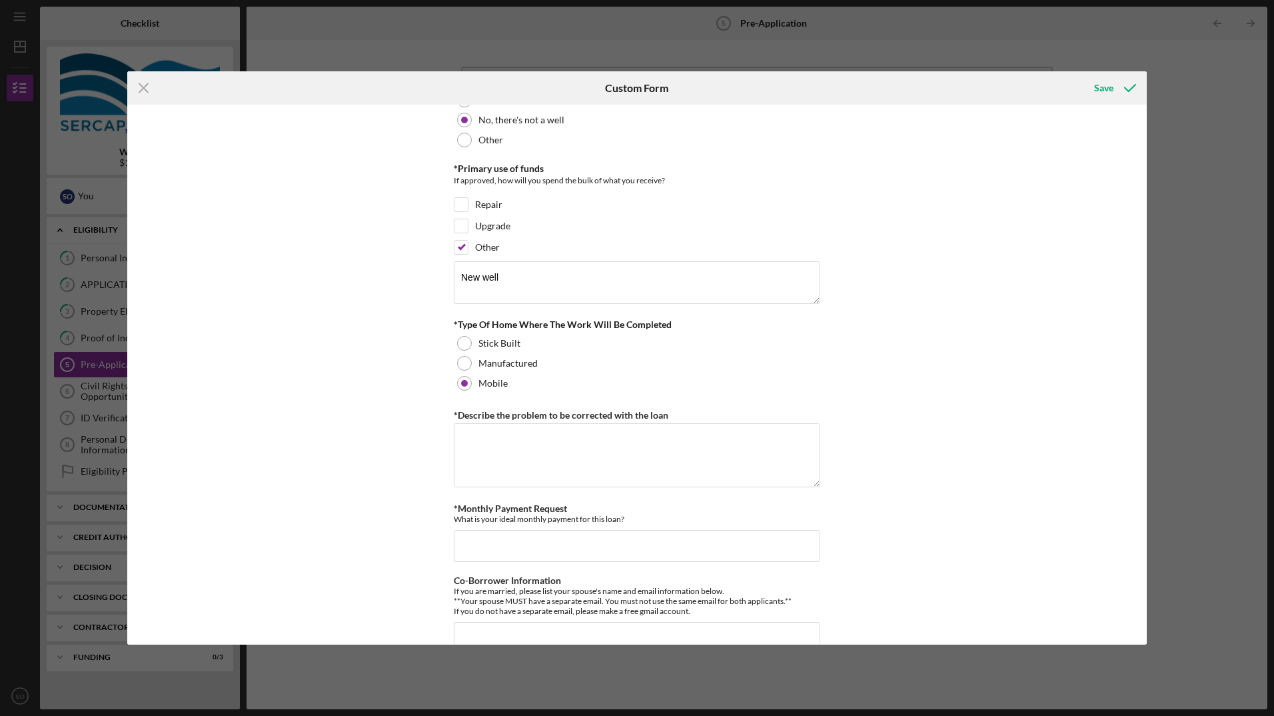
scroll to position [580, 0]
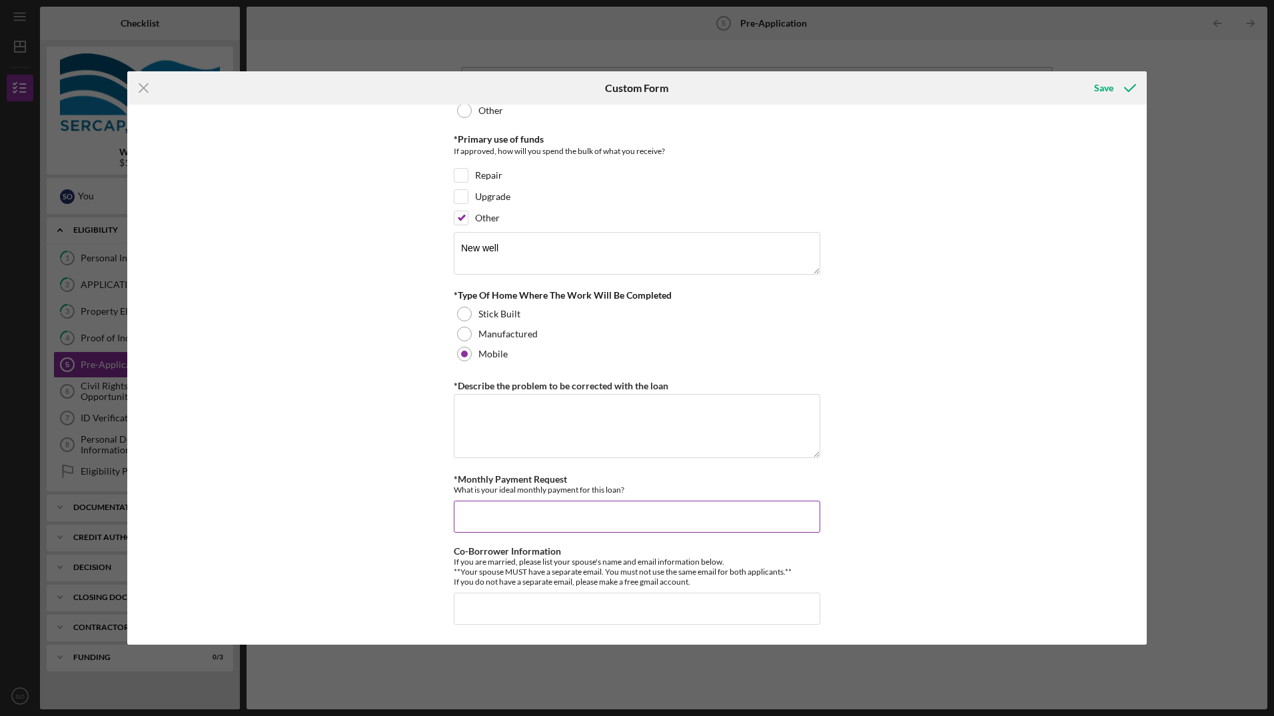
click at [564, 520] on input "*Monthly Payment Request" at bounding box center [637, 516] width 366 height 32
type input "200$"
click at [1116, 80] on icon "submit" at bounding box center [1129, 87] width 33 height 33
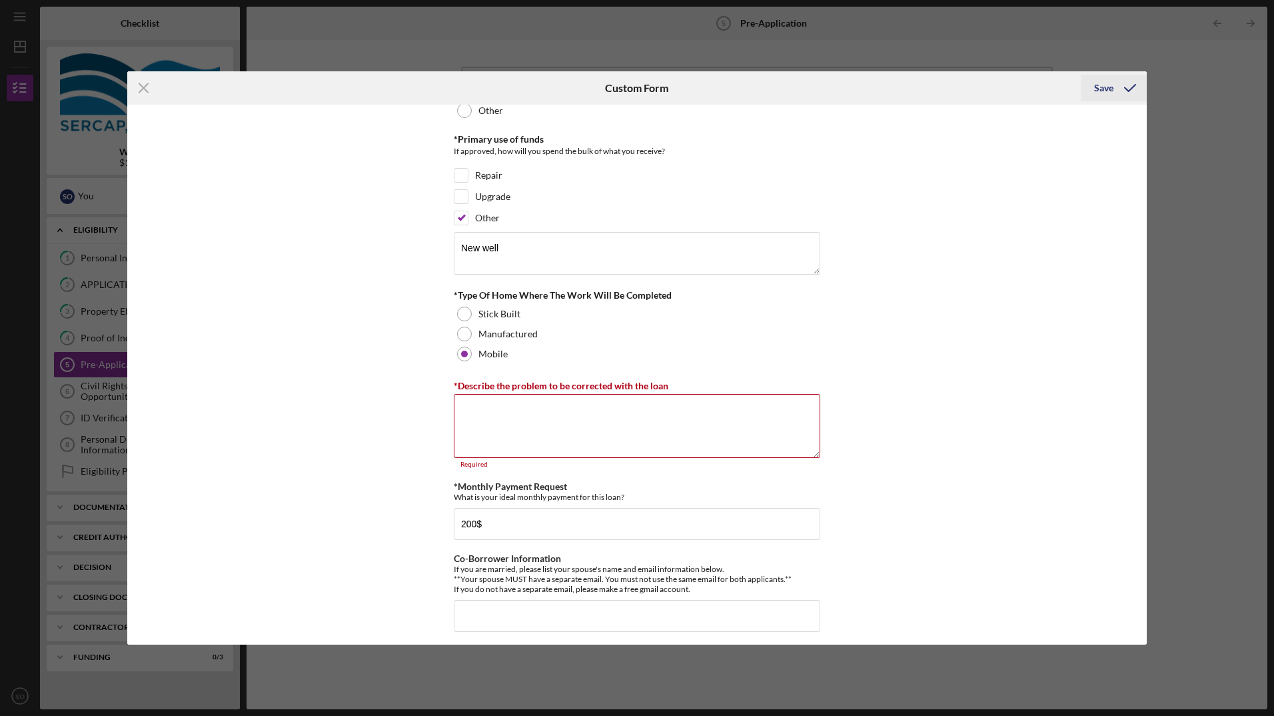
scroll to position [588, 0]
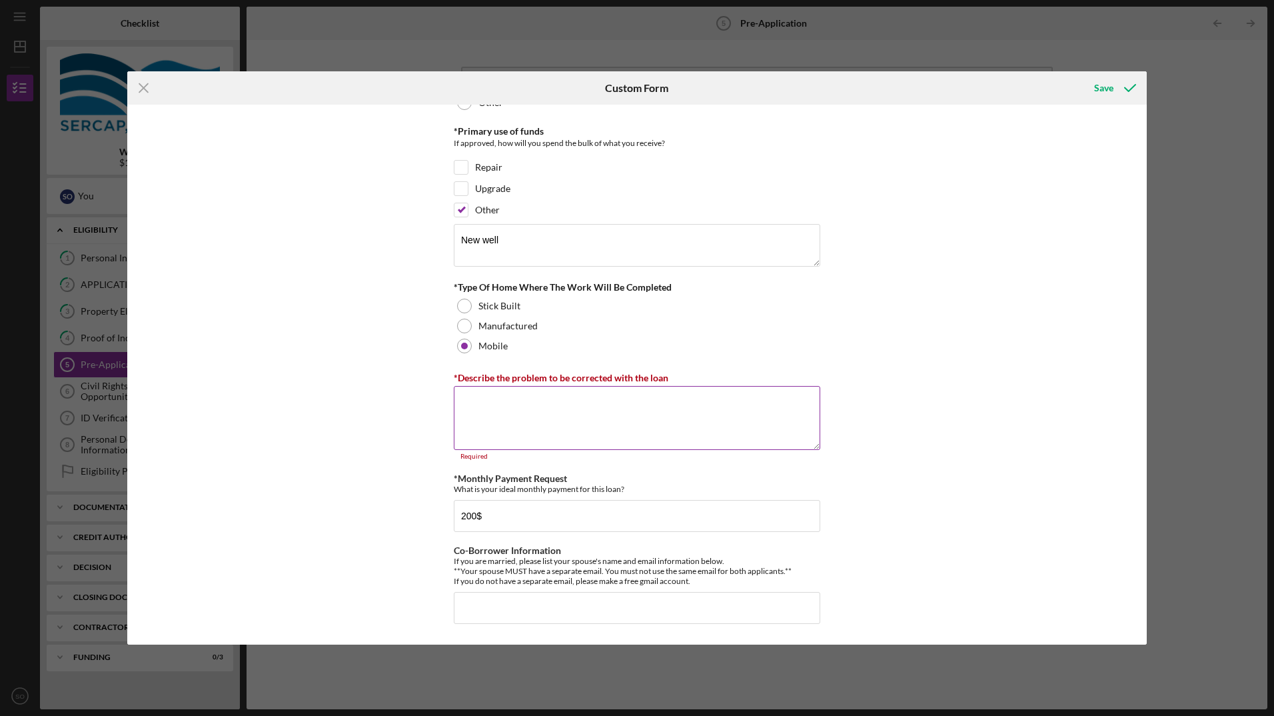
click at [597, 414] on textarea "*Describe the problem to be corrected with the loan" at bounding box center [637, 418] width 366 height 64
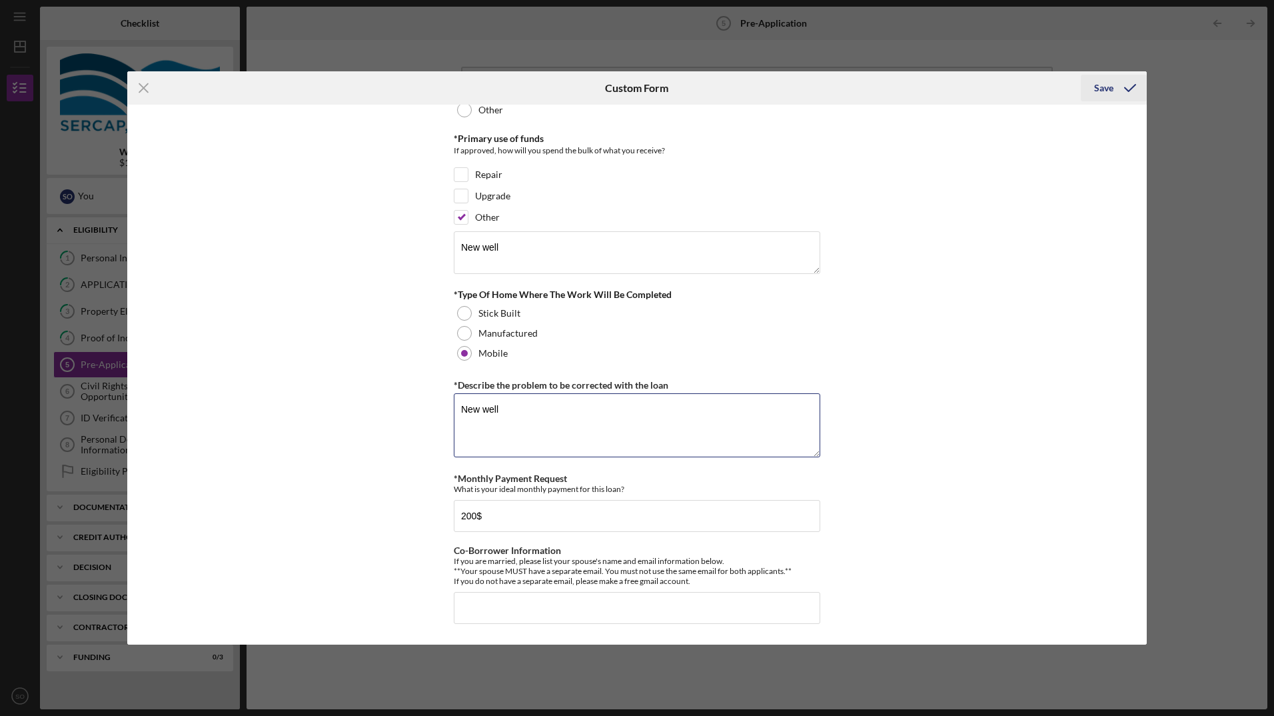
type textarea "New well"
click at [1115, 82] on icon "submit" at bounding box center [1129, 87] width 33 height 33
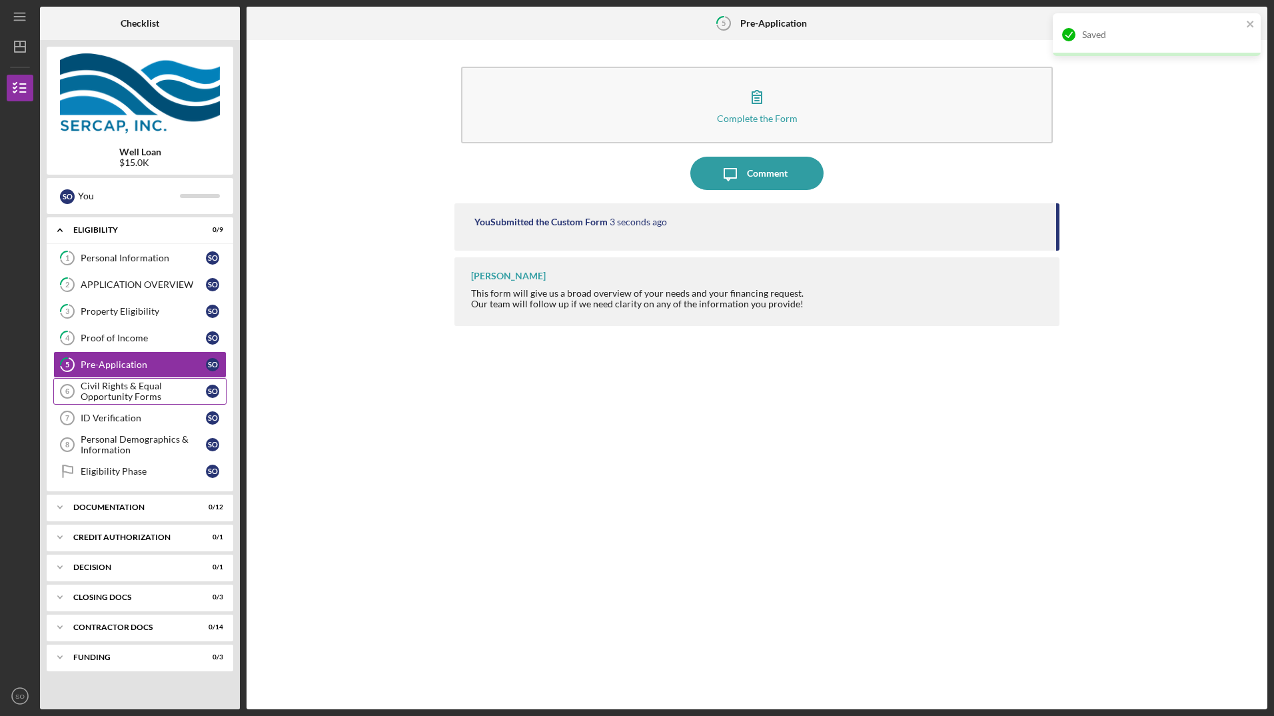
click at [114, 384] on div "Civil Rights & Equal Opportunity Forms" at bounding box center [143, 390] width 125 height 21
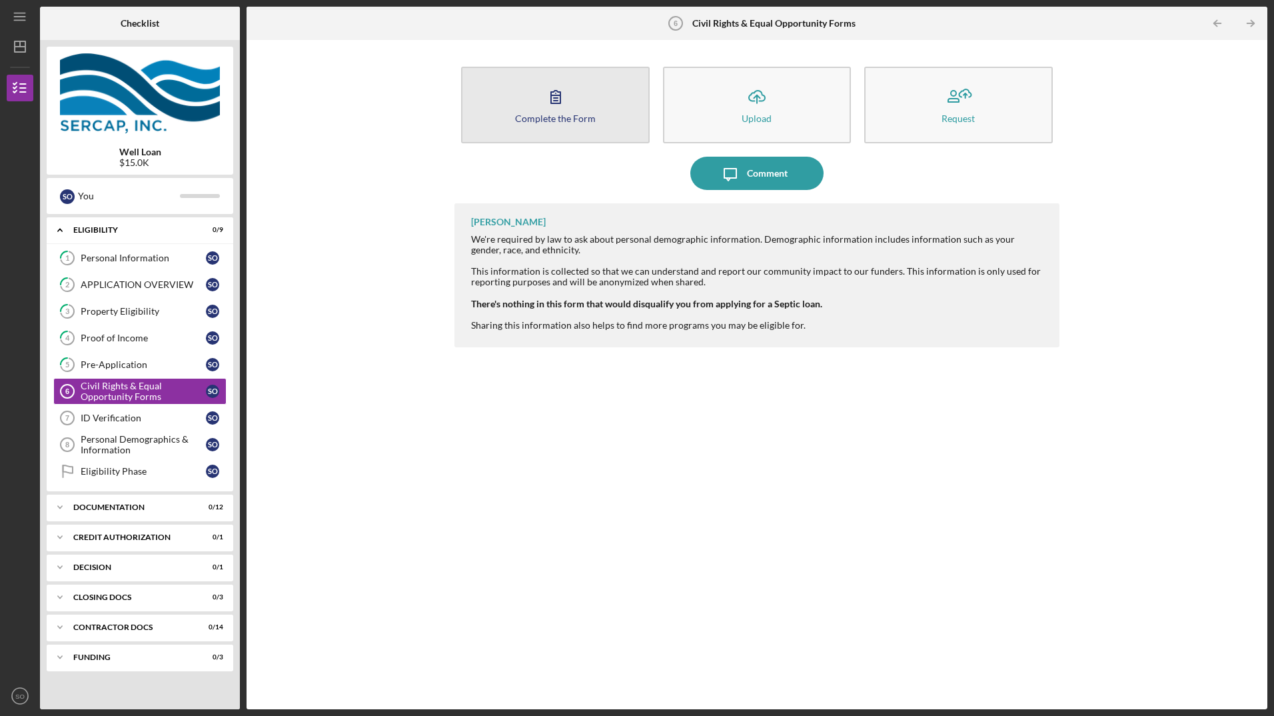
click at [569, 105] on icon "button" at bounding box center [555, 96] width 33 height 33
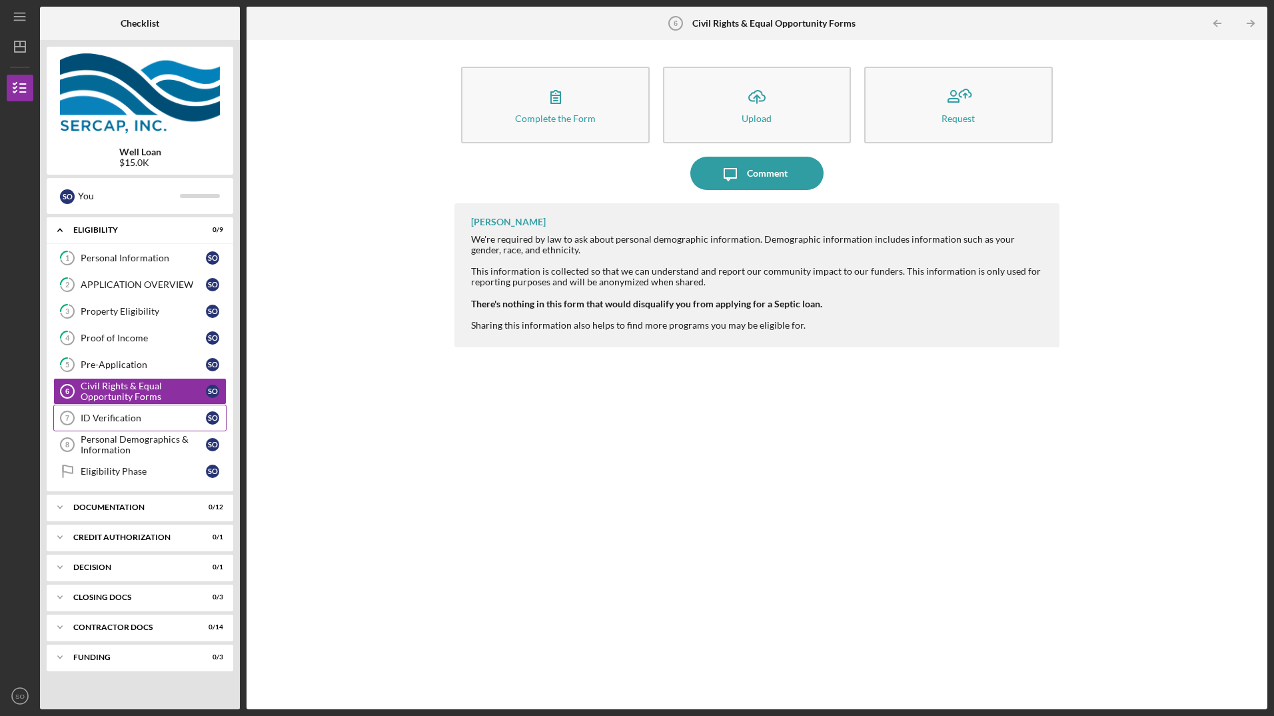
click at [126, 411] on link "ID Verification 7 ID Verification S O" at bounding box center [139, 417] width 173 height 27
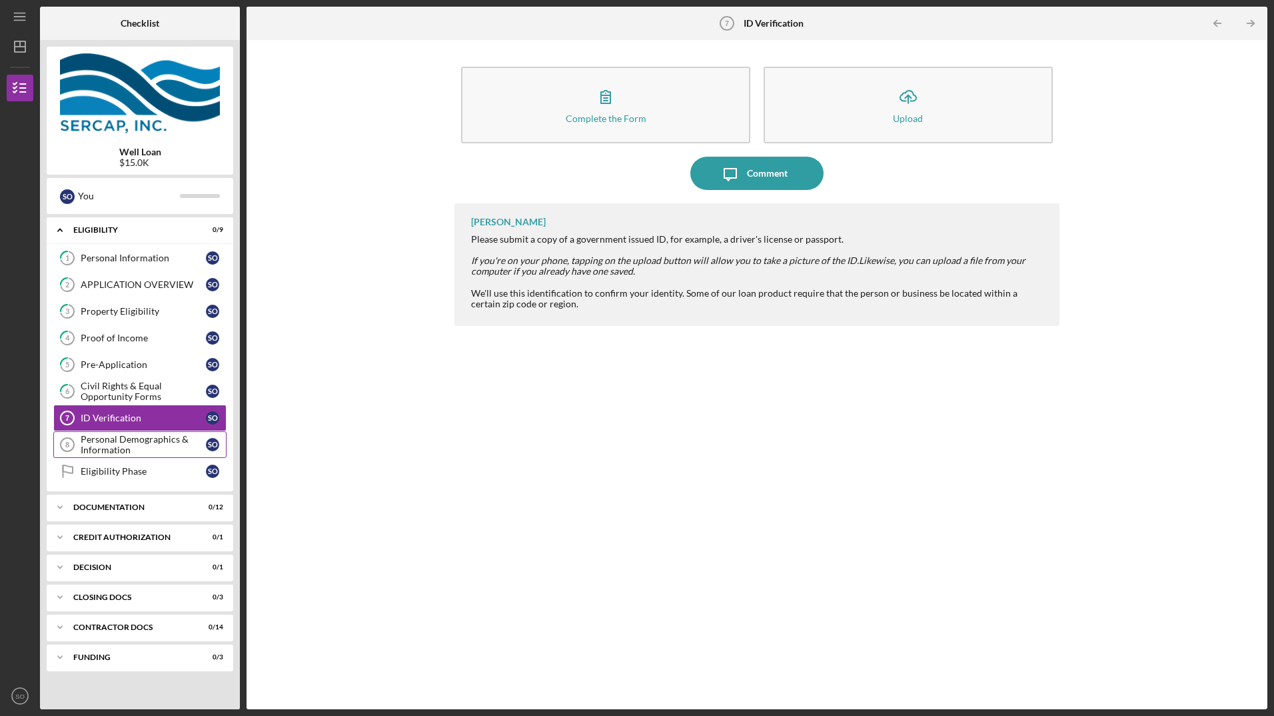
click at [125, 438] on div "Personal Demographics & Information" at bounding box center [143, 444] width 125 height 21
